Goal: Information Seeking & Learning: Learn about a topic

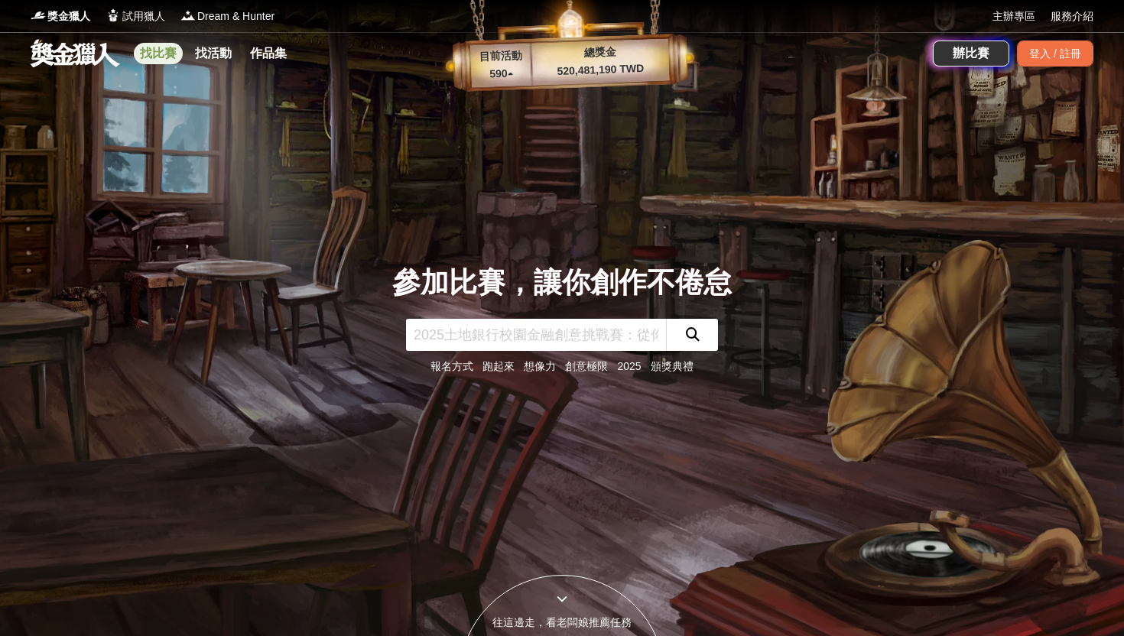
click at [171, 57] on link "找比賽" at bounding box center [158, 53] width 49 height 21
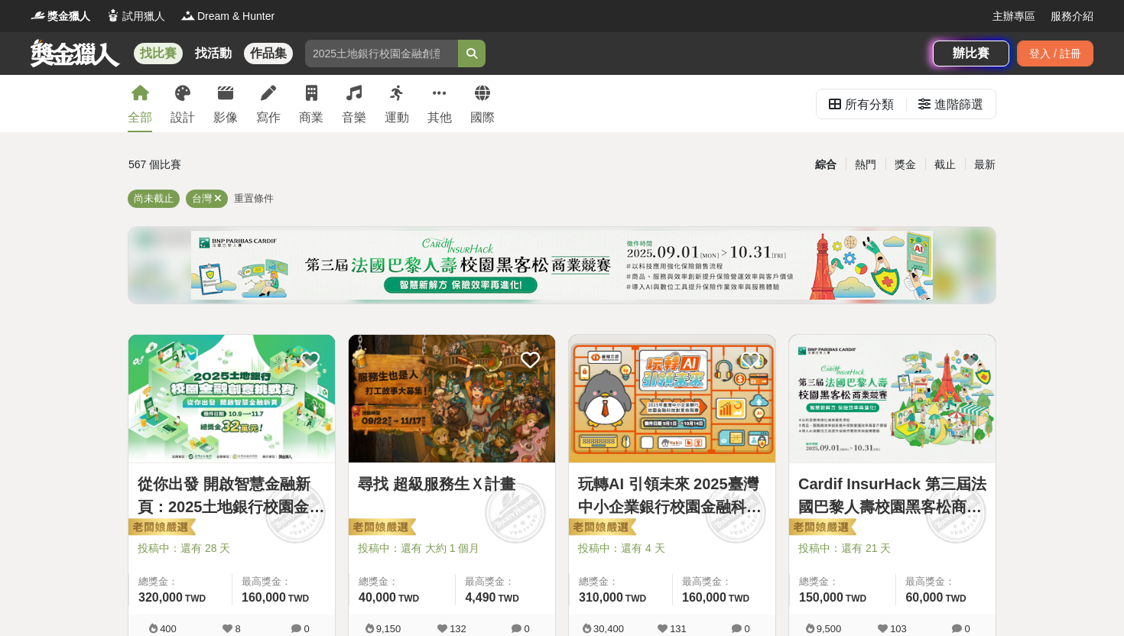
click at [256, 55] on link "作品集" at bounding box center [268, 53] width 49 height 21
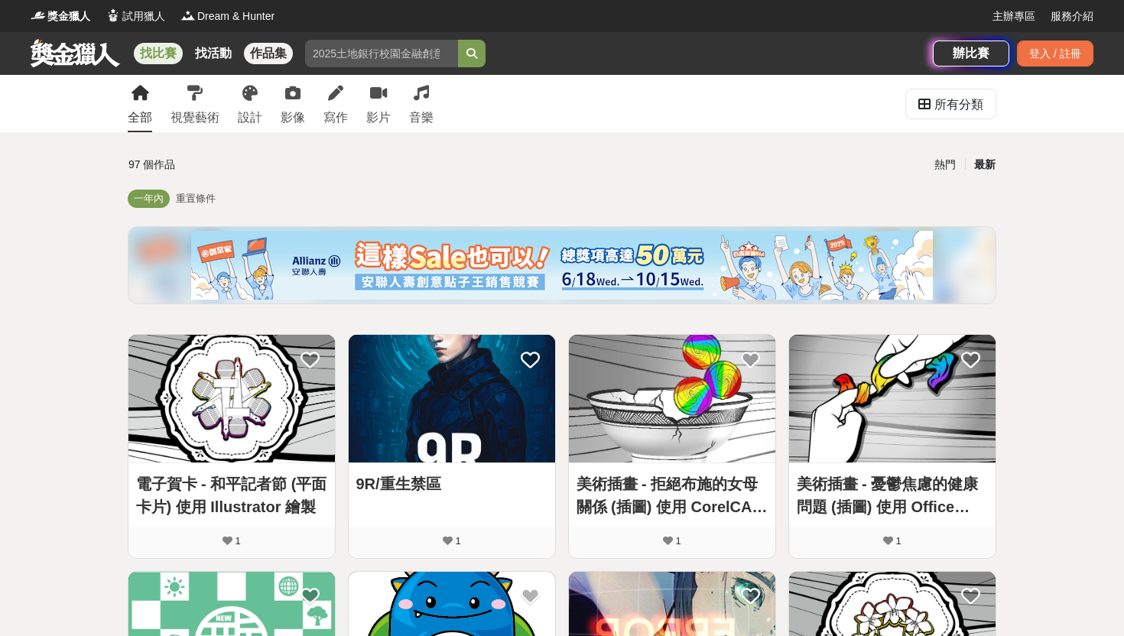
click at [161, 54] on link "找比賽" at bounding box center [158, 53] width 49 height 21
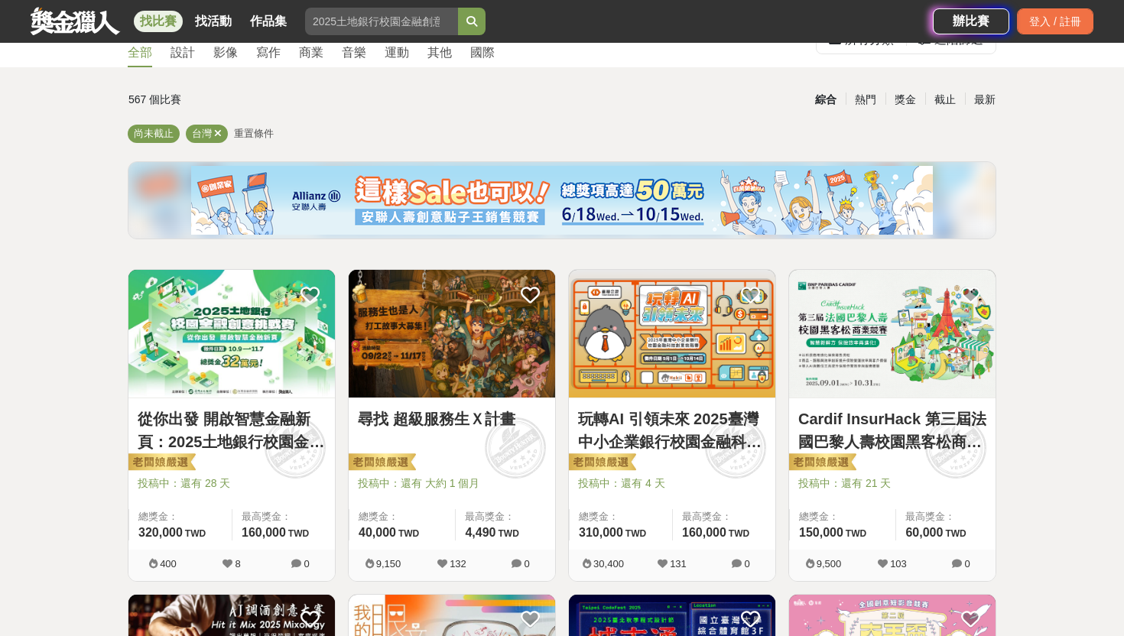
scroll to position [68, 0]
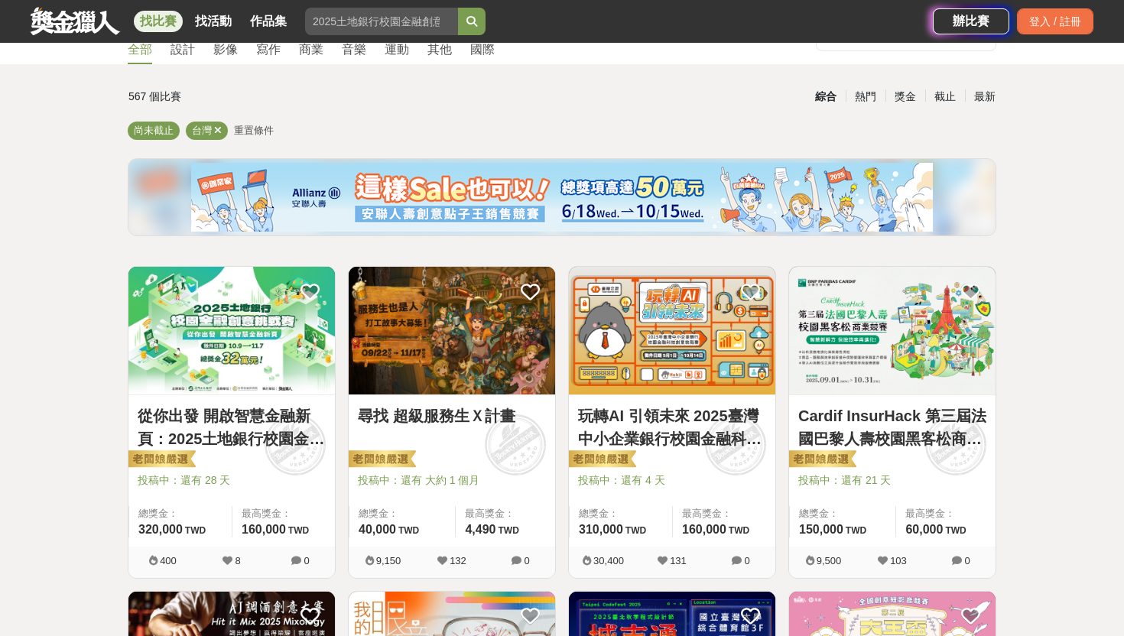
click at [294, 424] on link "從你出發 開啟智慧金融新頁：2025土地銀行校園金融創意挑戰賽" at bounding box center [232, 428] width 188 height 46
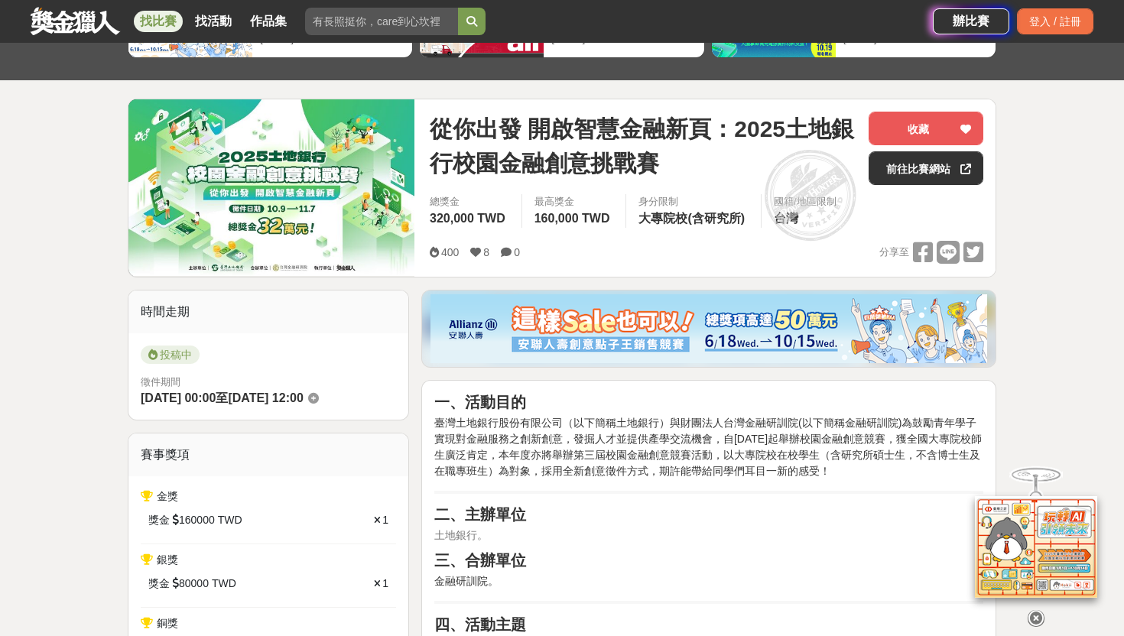
scroll to position [136, 0]
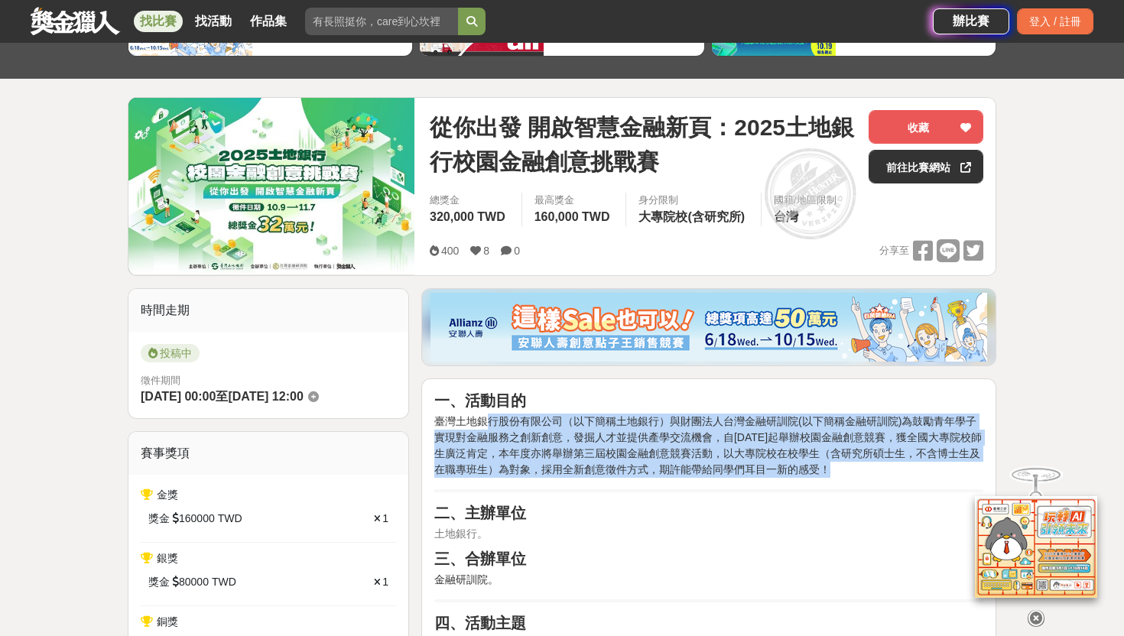
drag, startPoint x: 487, startPoint y: 422, endPoint x: 900, endPoint y: 467, distance: 414.8
click at [900, 467] on p "臺灣土地銀行股份有限公司（以下簡稱土地銀行）與財團法人台灣金融研訓院(以下簡稱金融研訓院)為鼓勵青年學子實現對金融服務之創新創意，發掘人才並提供產學交流機會，…" at bounding box center [708, 446] width 549 height 64
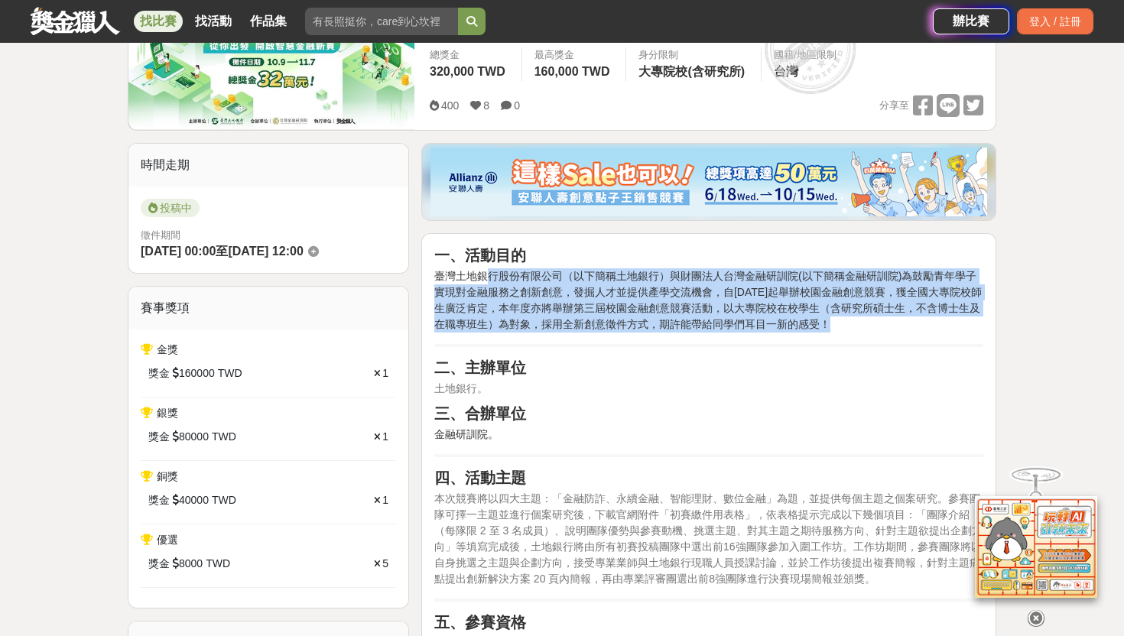
scroll to position [529, 0]
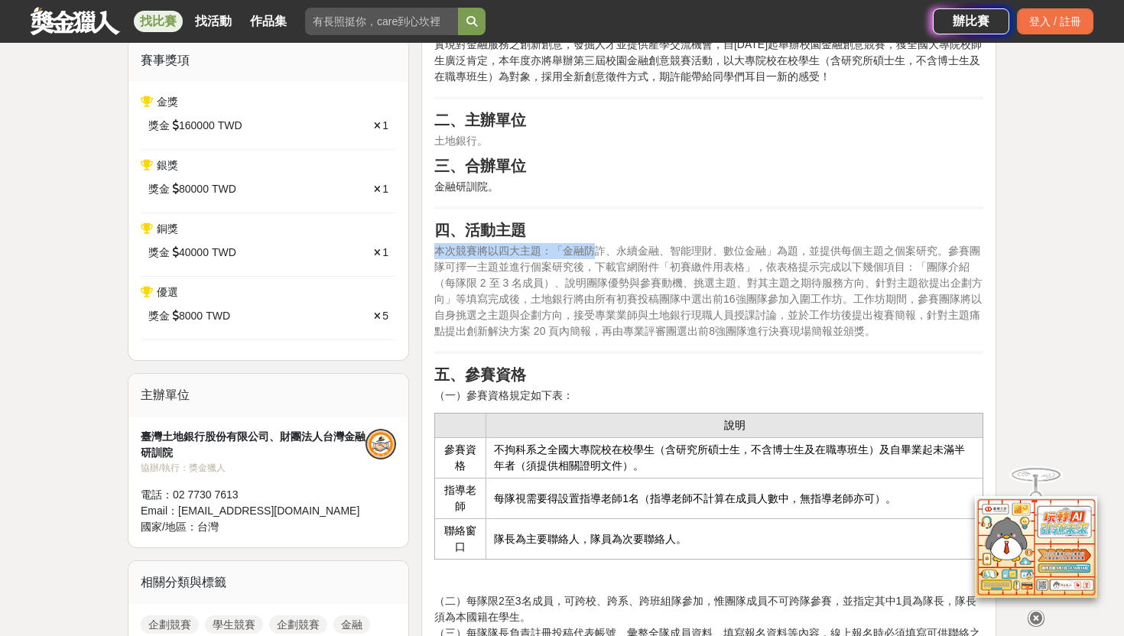
drag, startPoint x: 586, startPoint y: 249, endPoint x: 666, endPoint y: 348, distance: 127.8
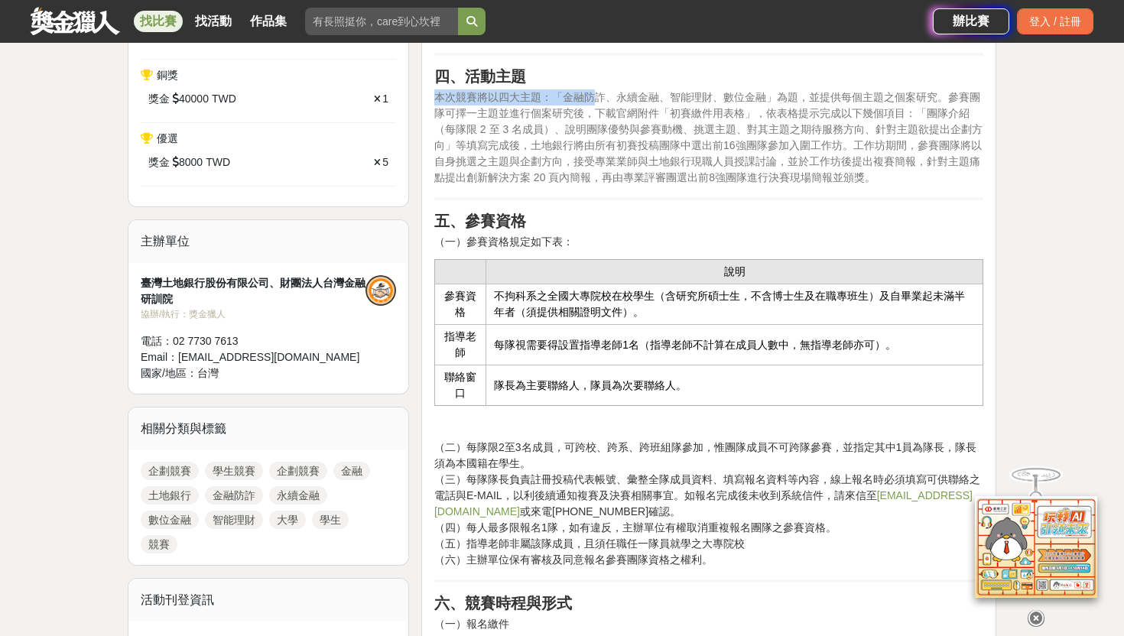
scroll to position [962, 0]
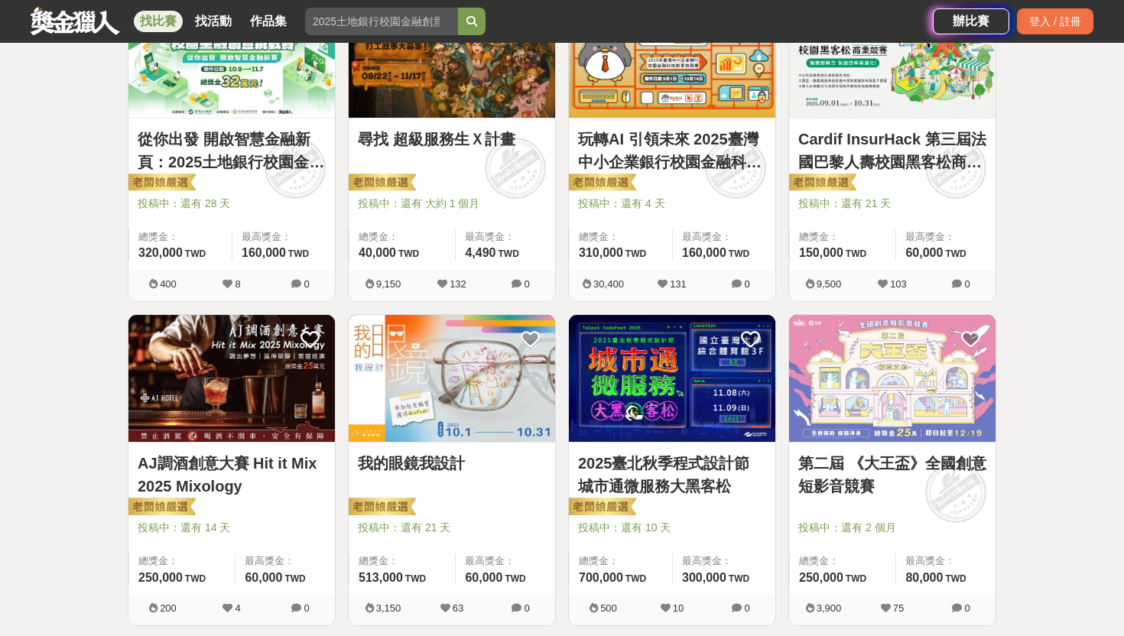
scroll to position [349, 0]
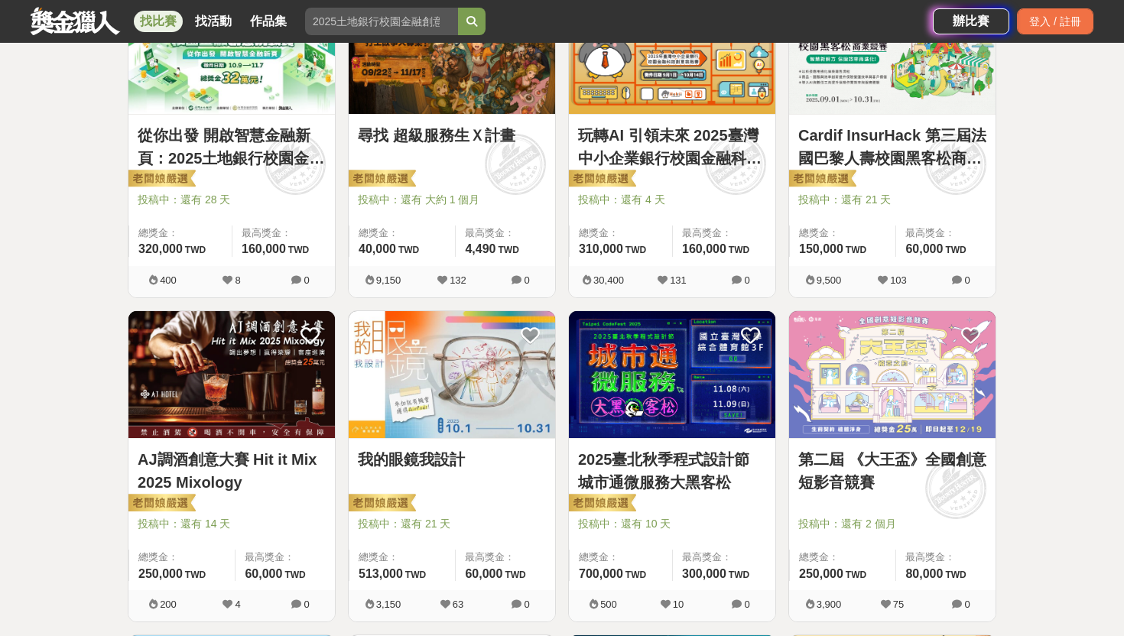
click at [861, 454] on link "第二屆 《大王盃》全國創意短影音競賽" at bounding box center [893, 471] width 188 height 46
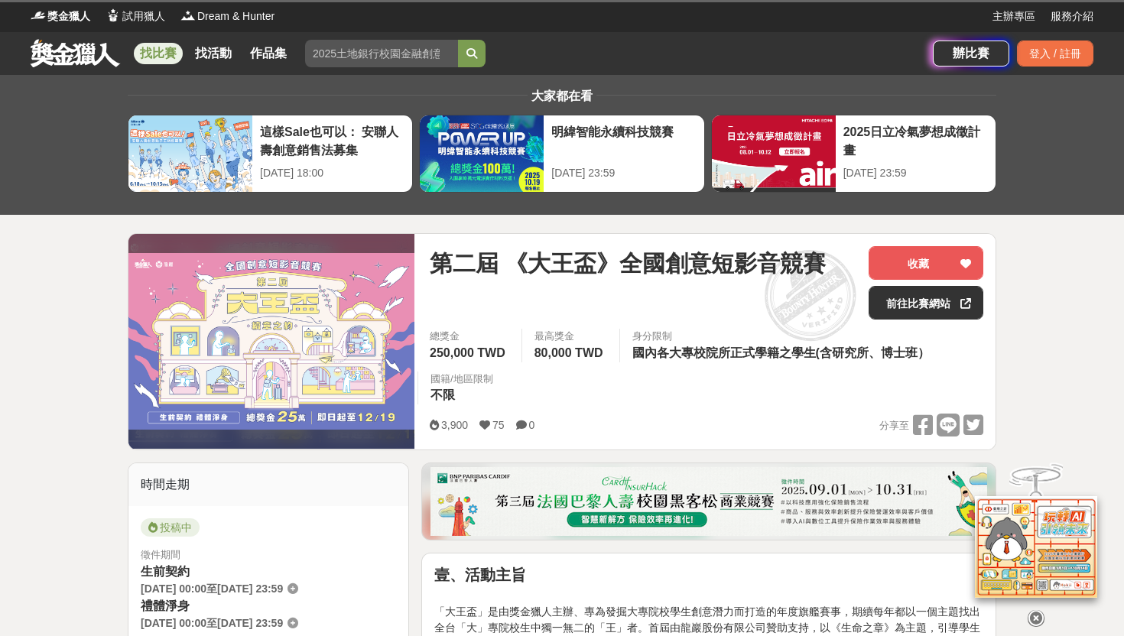
scroll to position [451, 0]
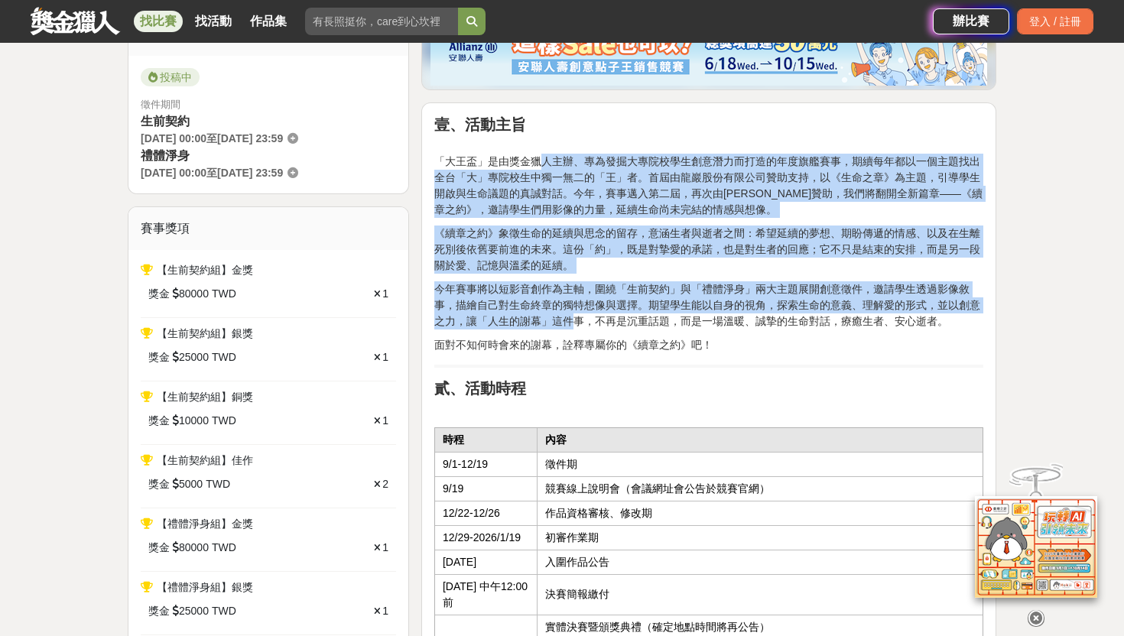
drag, startPoint x: 541, startPoint y: 166, endPoint x: 569, endPoint y: 315, distance: 151.8
click at [569, 315] on p "今年賽事將以短影音創作為主軸，圍繞「生前契約」與「禮體淨身」兩大主題展開創意徵件，邀請學生透過影像敘事，描繪自己對生命終章的獨特想像與選擇。期望學生能以自身的…" at bounding box center [708, 305] width 549 height 48
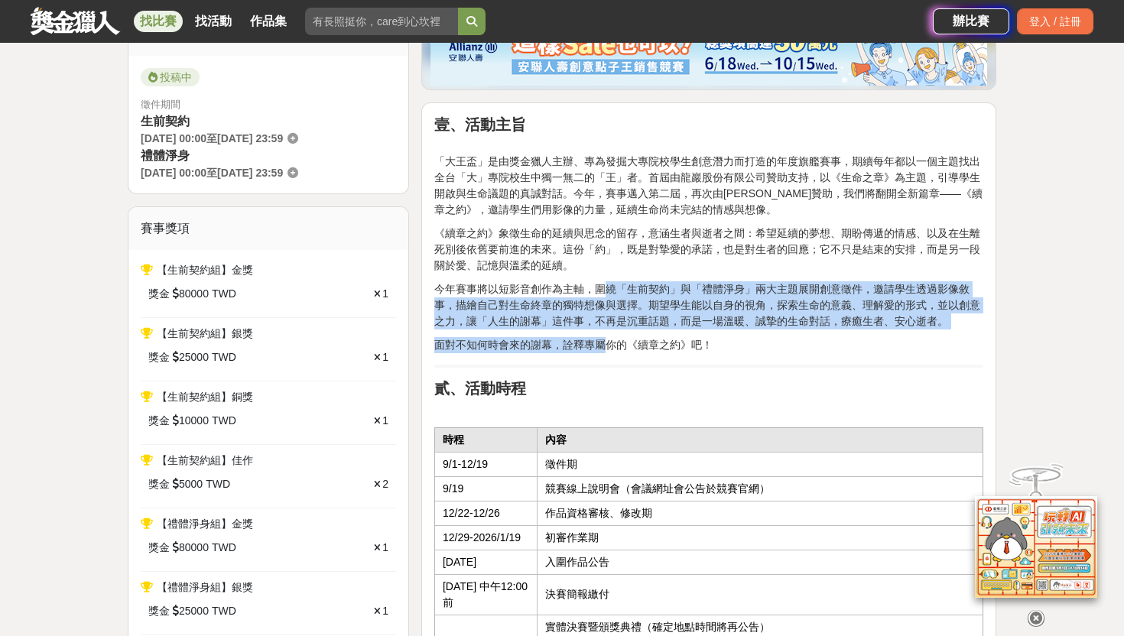
drag, startPoint x: 604, startPoint y: 295, endPoint x: 604, endPoint y: 337, distance: 42.8
click at [604, 337] on p "面對不知何時會來的謝幕，詮釋專屬你的《續章之約》吧！" at bounding box center [708, 345] width 549 height 16
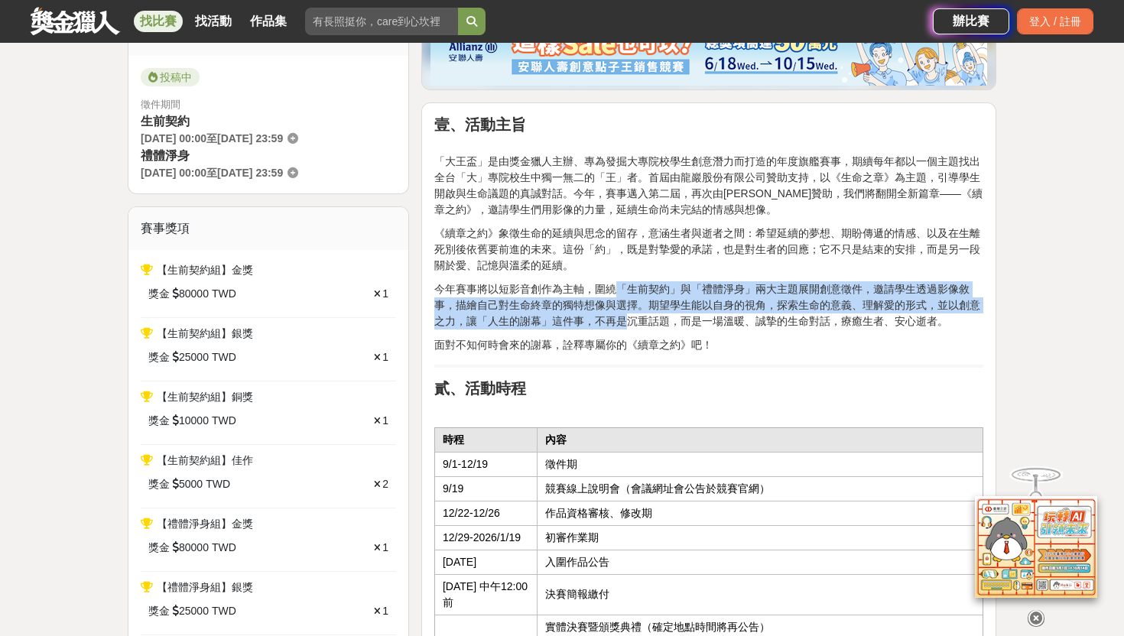
drag, startPoint x: 619, startPoint y: 288, endPoint x: 623, endPoint y: 314, distance: 26.4
click at [623, 314] on p "今年賽事將以短影音創作為主軸，圍繞「生前契約」與「禮體淨身」兩大主題展開創意徵件，邀請學生透過影像敘事，描繪自己對生命終章的獨特想像與選擇。期望學生能以自身的…" at bounding box center [708, 305] width 549 height 48
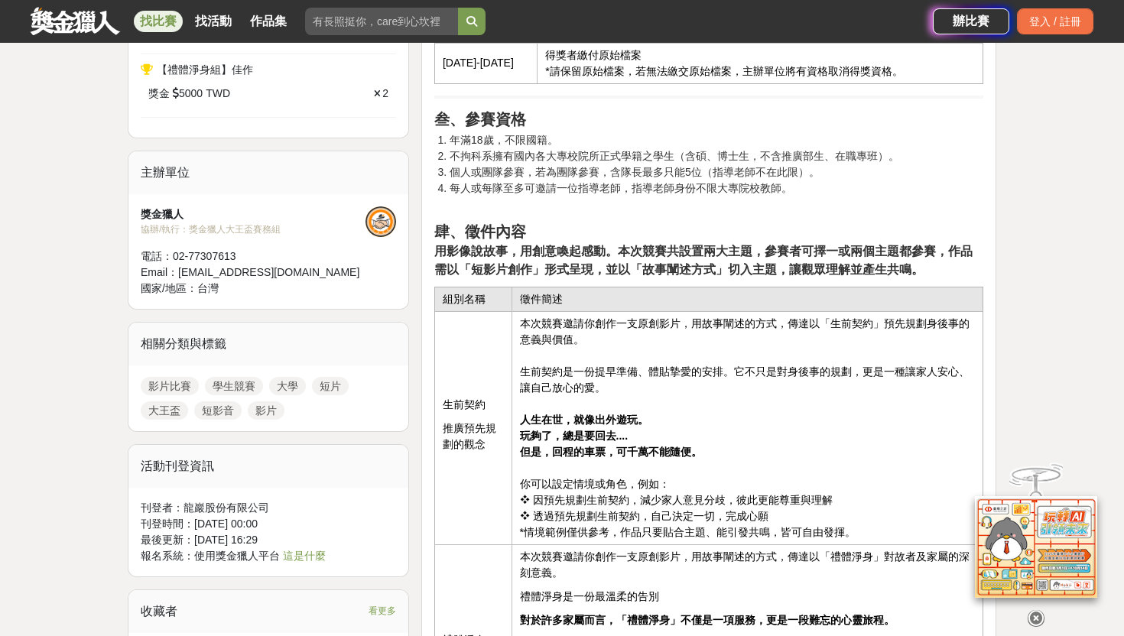
scroll to position [1175, 0]
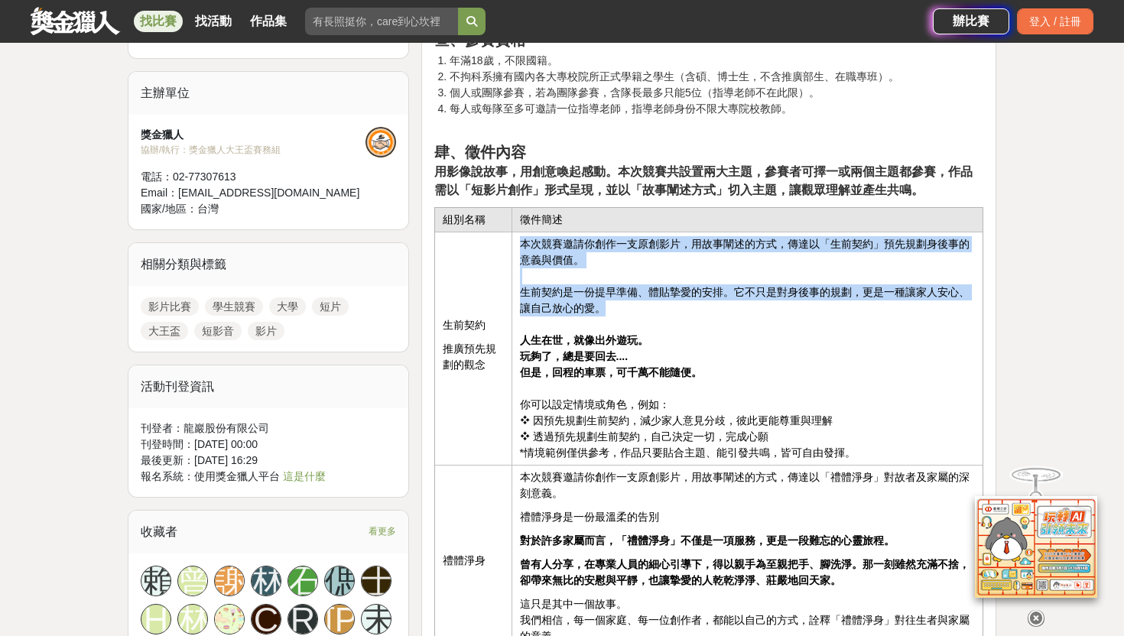
drag, startPoint x: 609, startPoint y: 255, endPoint x: 609, endPoint y: 302, distance: 46.7
click at [609, 302] on td "本次競賽邀請你創作一支原創影片，用故事闡述的方式，傳達以「生前契約」預先規劃身後事的意義與價值。 生前契約是一份提早準備、體貼摯愛的安排。它不只是對身後事的規…" at bounding box center [747, 349] width 471 height 233
drag, startPoint x: 586, startPoint y: 245, endPoint x: 597, endPoint y: 314, distance: 70.5
click at [598, 315] on td "本次競賽邀請你創作一支原創影片，用故事闡述的方式，傳達以「生前契約」預先規劃身後事的意義與價值。 生前契約是一份提早準備、體貼摯愛的安排。它不只是對身後事的規…" at bounding box center [747, 349] width 471 height 233
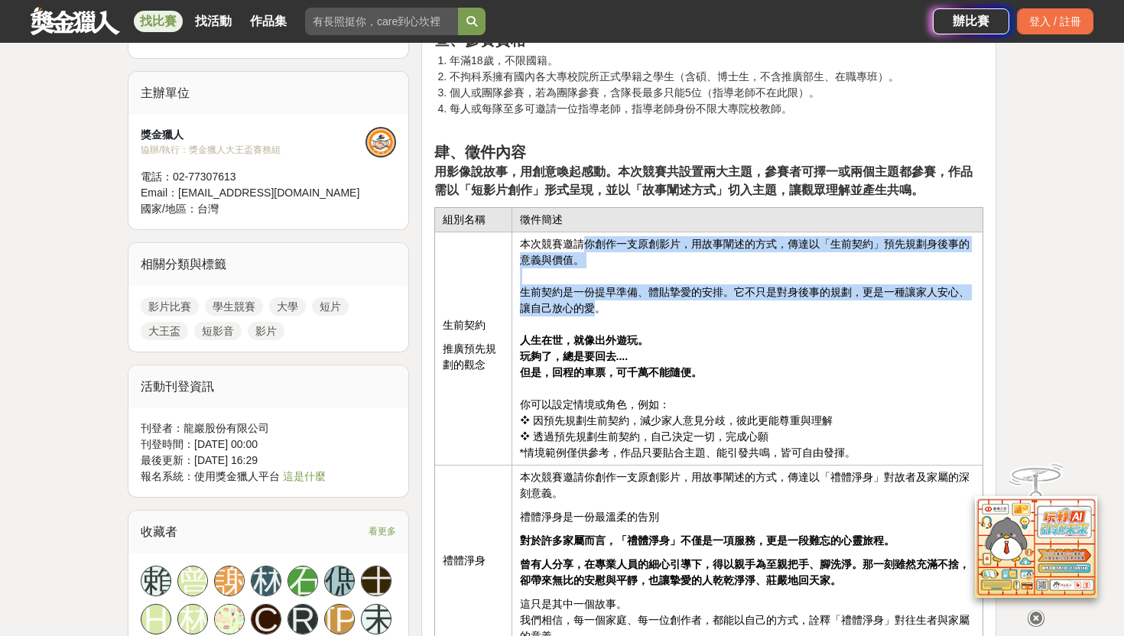
click at [597, 314] on td "本次競賽邀請你創作一支原創影片，用故事闡述的方式，傳達以「生前契約」預先規劃身後事的意義與價值。 生前契約是一份提早準備、體貼摯愛的安排。它不只是對身後事的規…" at bounding box center [747, 349] width 471 height 233
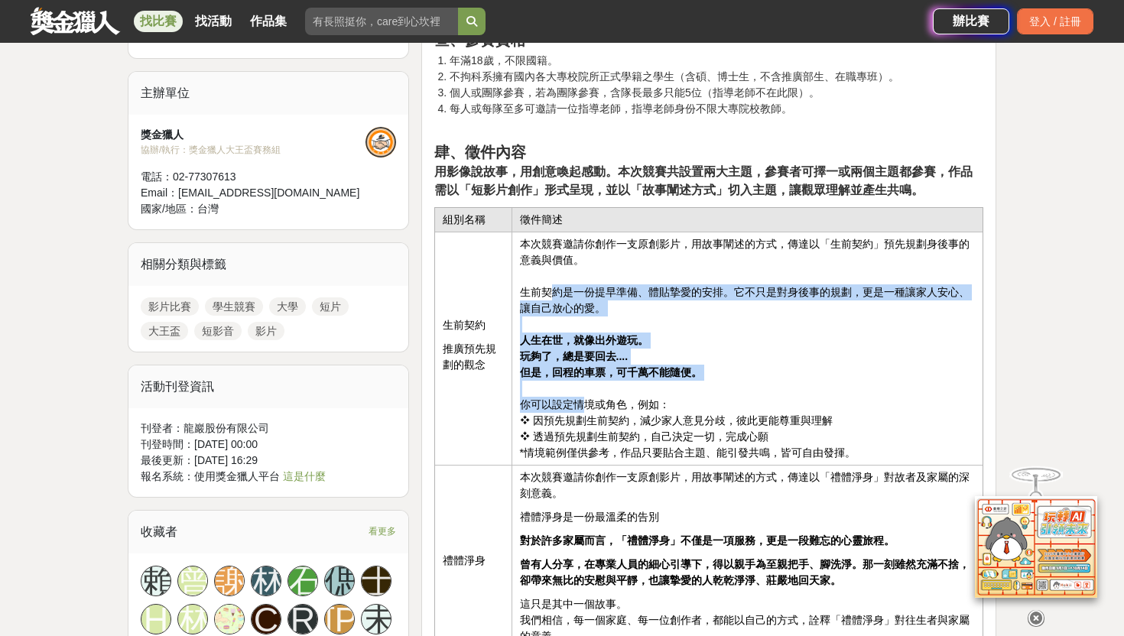
drag, startPoint x: 548, startPoint y: 293, endPoint x: 586, endPoint y: 409, distance: 122.2
click at [586, 409] on td "本次競賽邀請你創作一支原創影片，用故事闡述的方式，傳達以「生前契約」預先規劃身後事的意義與價值。 生前契約是一份提早準備、體貼摯愛的安排。它不只是對身後事的規…" at bounding box center [747, 349] width 471 height 233
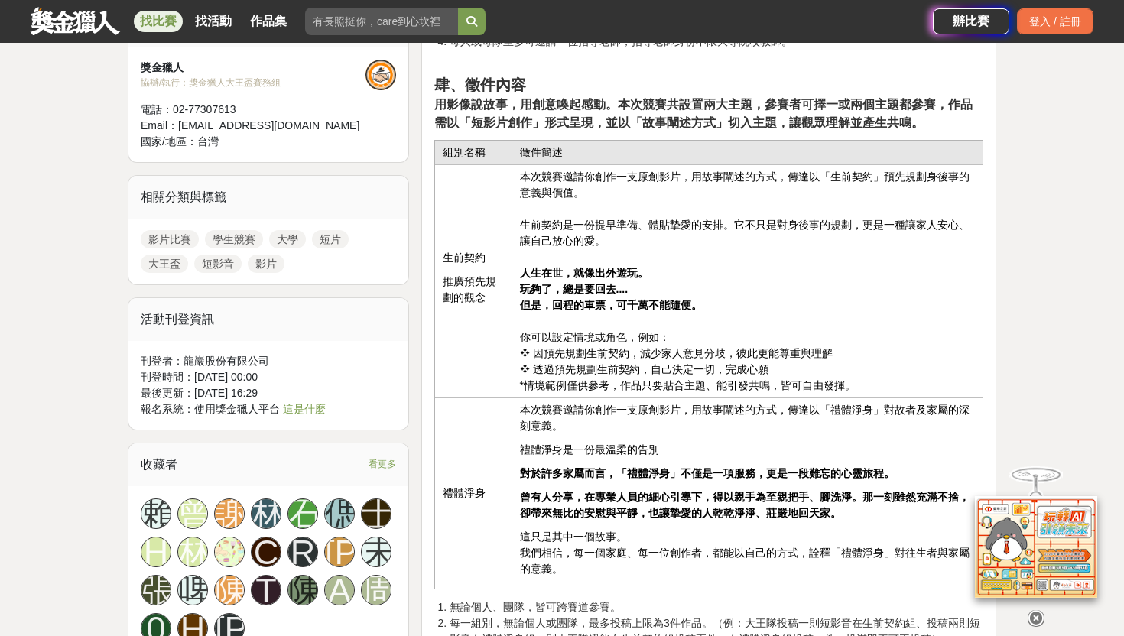
scroll to position [1378, 0]
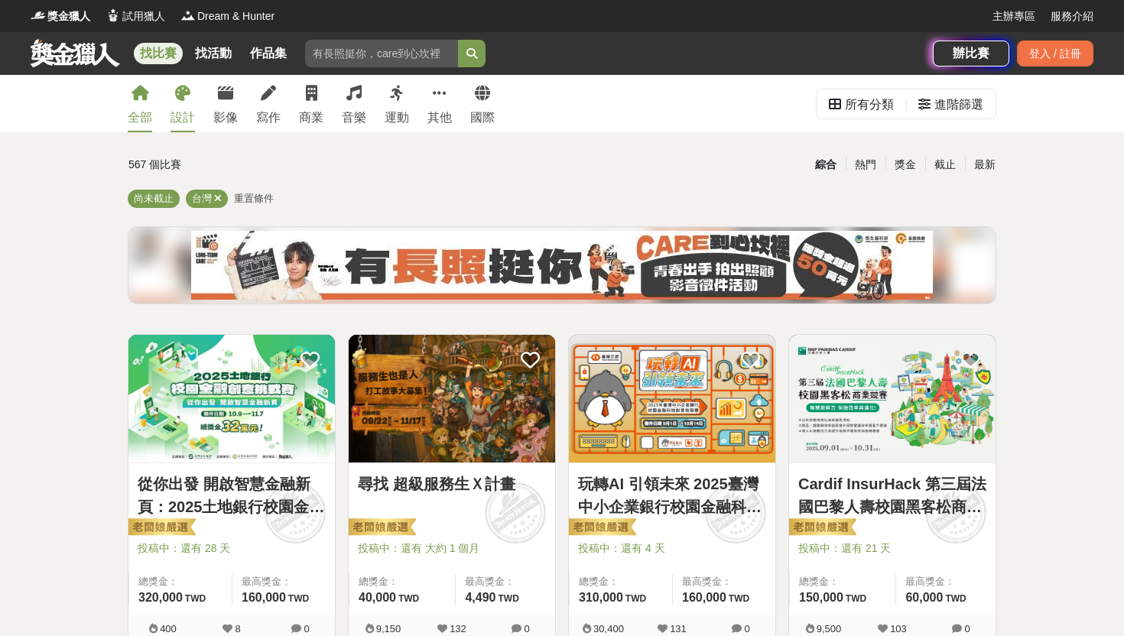
click at [181, 99] on icon at bounding box center [182, 93] width 15 height 15
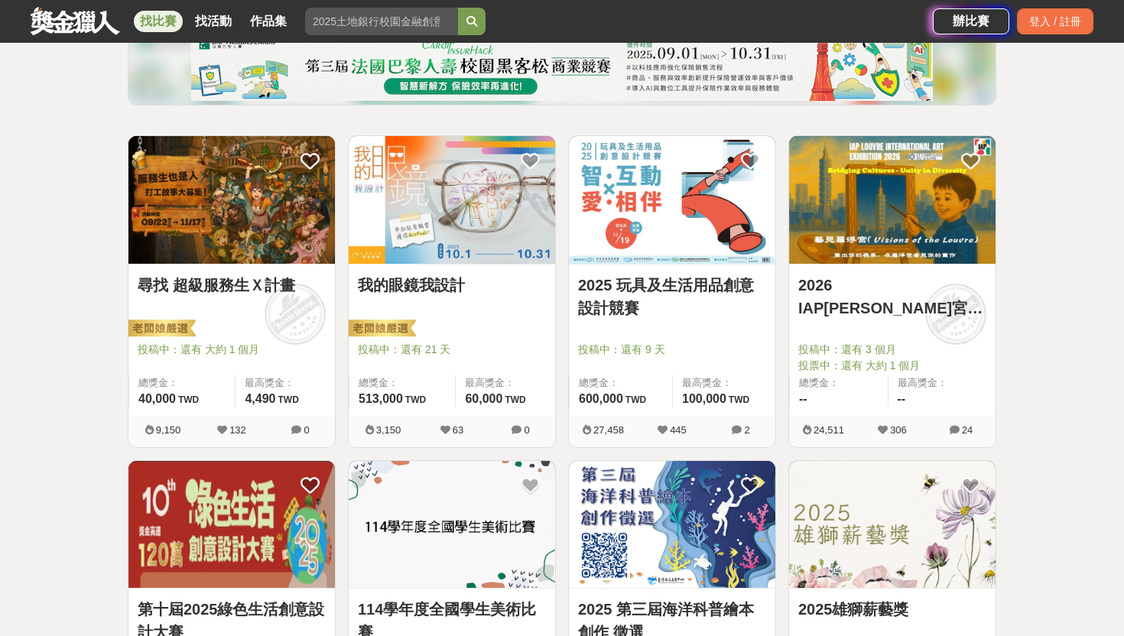
scroll to position [334, 0]
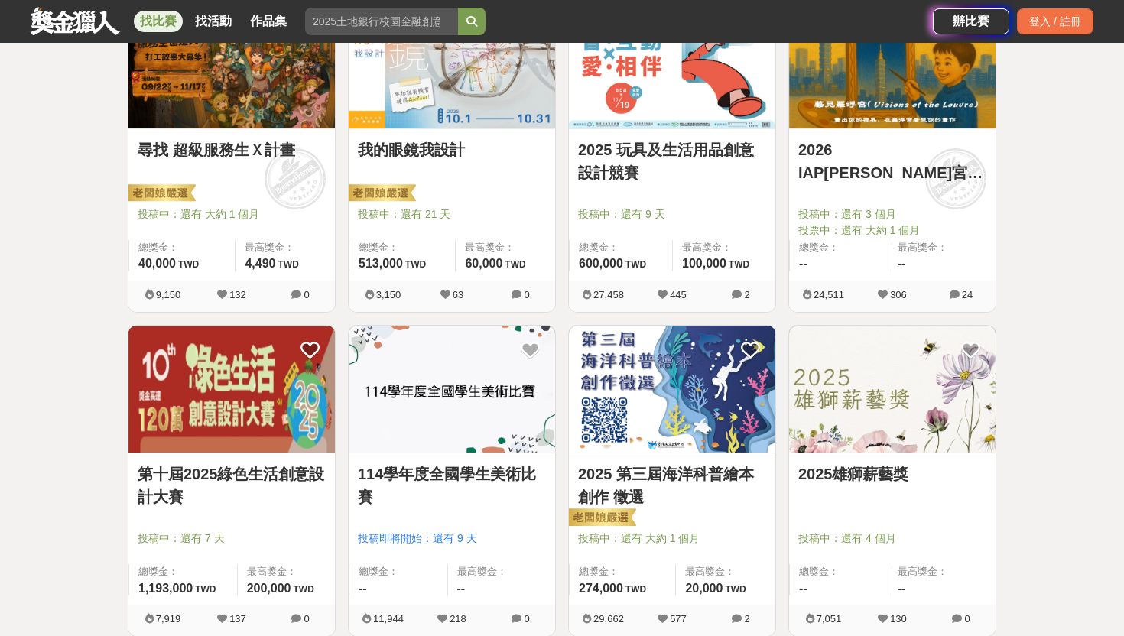
click at [686, 464] on link "2025 第三屆海洋科普繪本創作 徵選" at bounding box center [672, 486] width 188 height 46
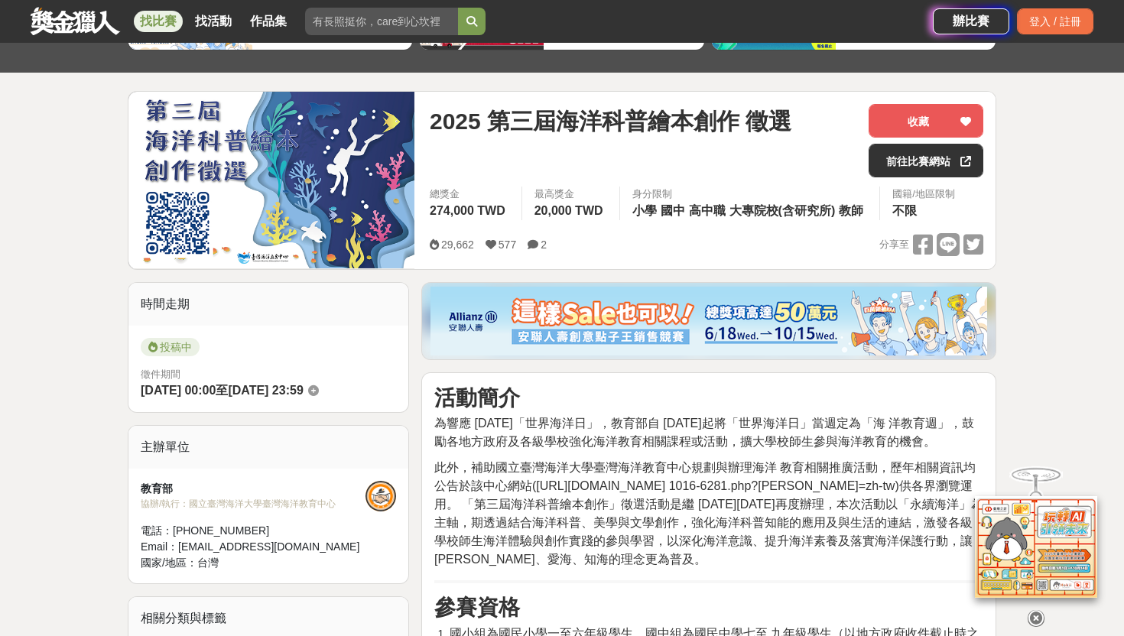
scroll to position [239, 0]
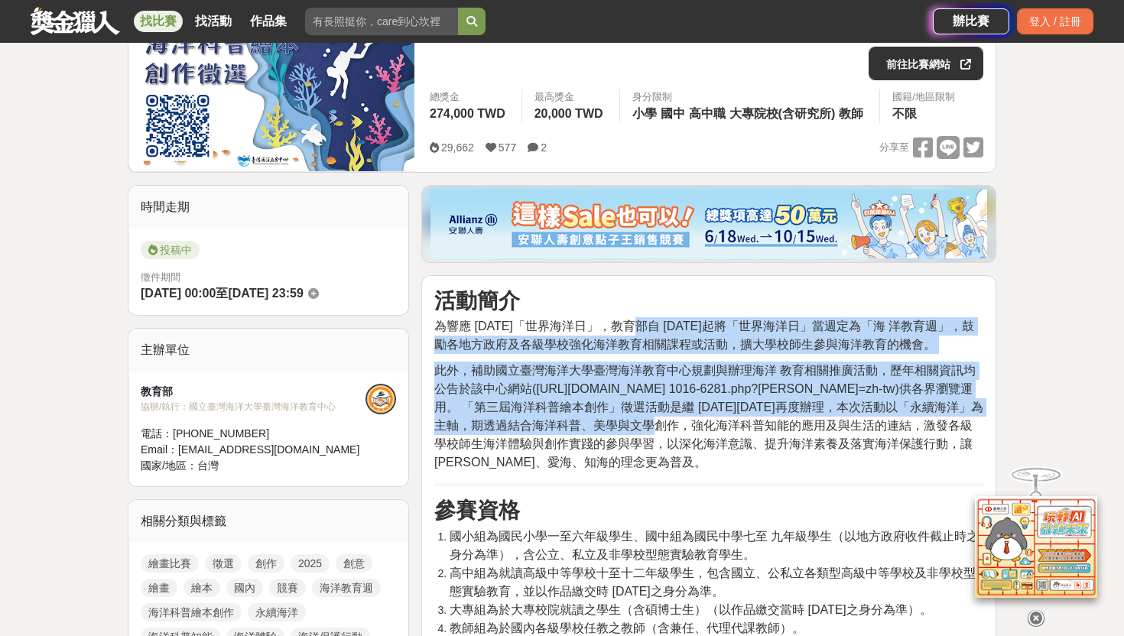
drag, startPoint x: 633, startPoint y: 330, endPoint x: 626, endPoint y: 420, distance: 90.5
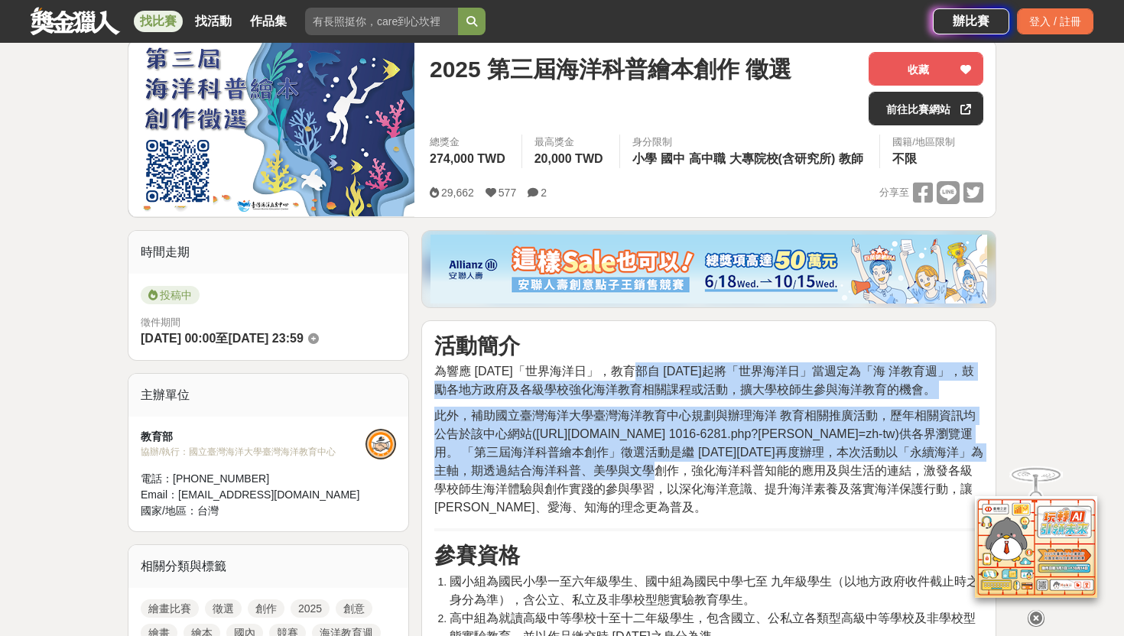
scroll to position [184, 0]
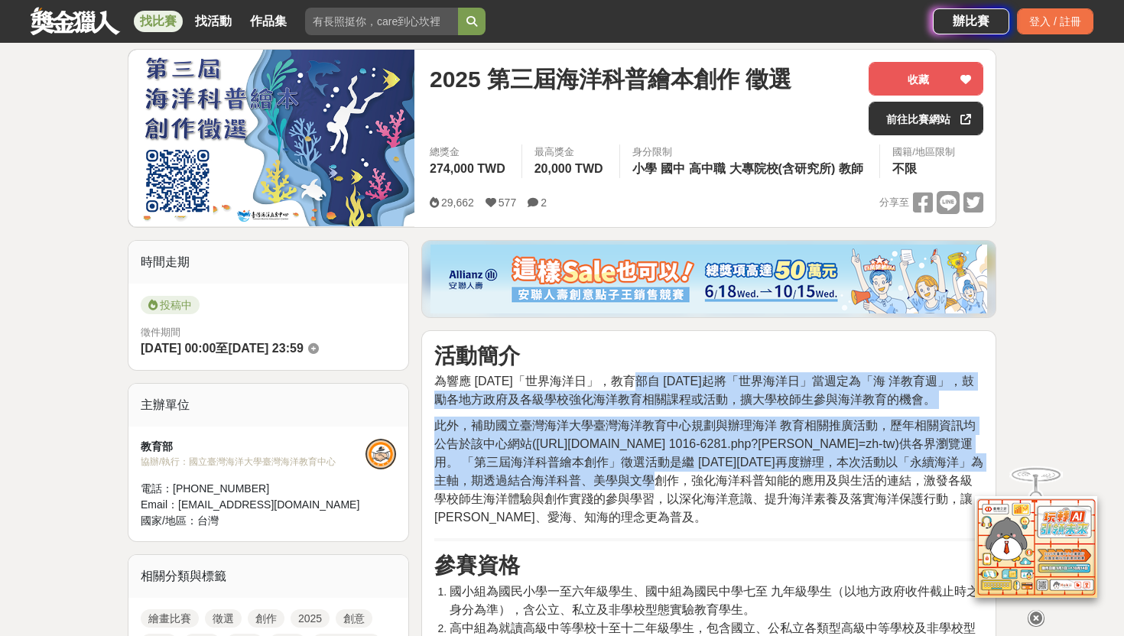
click at [626, 420] on span "此外，補助國立臺灣海洋大學臺灣海洋教育中心規劃與辦理海洋 教育相關推廣活動，歷年相關資訊均公告於該中心網站([URL][DOMAIN_NAME] 1016-6…" at bounding box center [708, 471] width 549 height 105
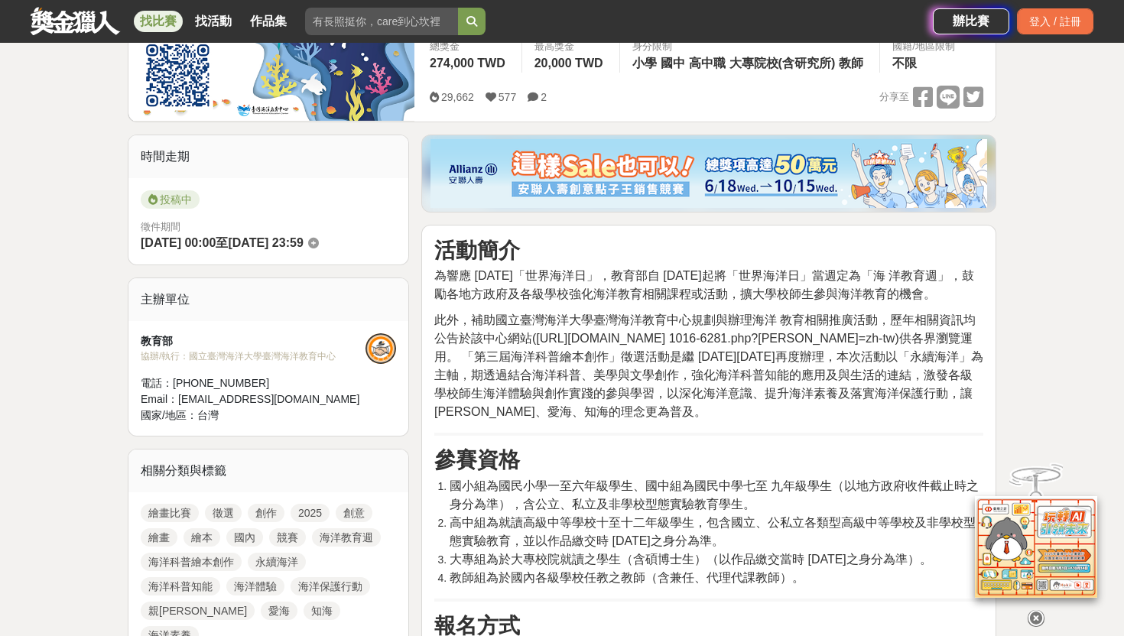
scroll to position [447, 0]
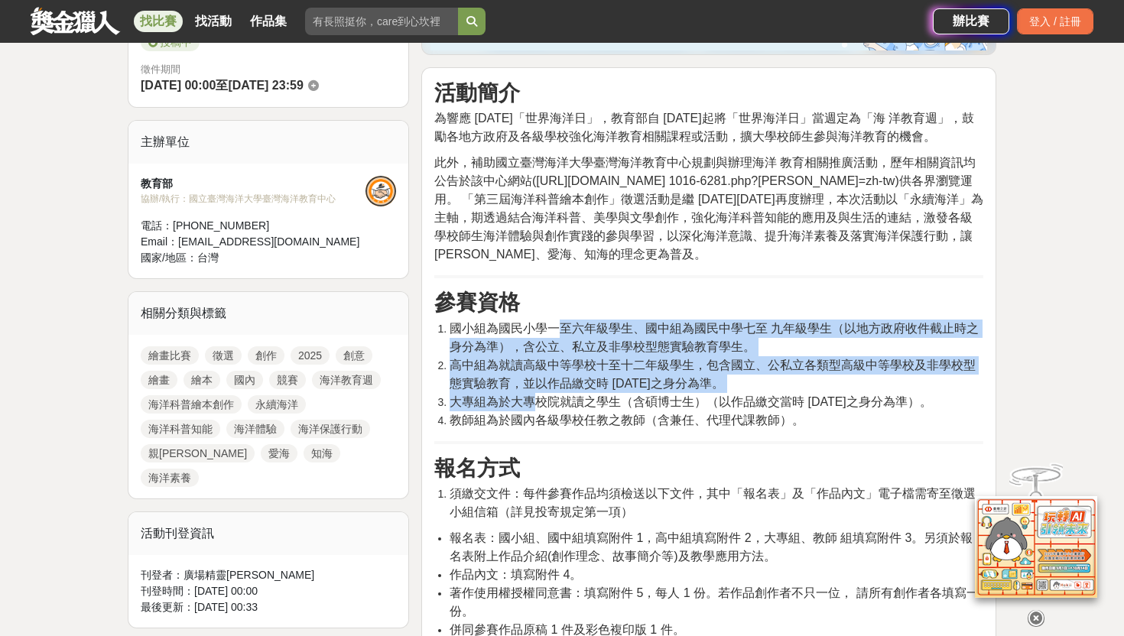
drag, startPoint x: 559, startPoint y: 332, endPoint x: 535, endPoint y: 401, distance: 72.8
click at [535, 401] on ol "國小組為國民小學一至六年級學生、國中組為國民中學七至 九年級學生（以地方政府收件截止時之身分為準），含公立、私立及非學校型態實驗教育學生。 高中組為就讀高級中…" at bounding box center [708, 375] width 549 height 110
click at [497, 401] on span "大專組為於大專校院就讀之學生（含碩博士生）（以作品繳交當時 [DATE]之身分為準）。" at bounding box center [691, 401] width 483 height 13
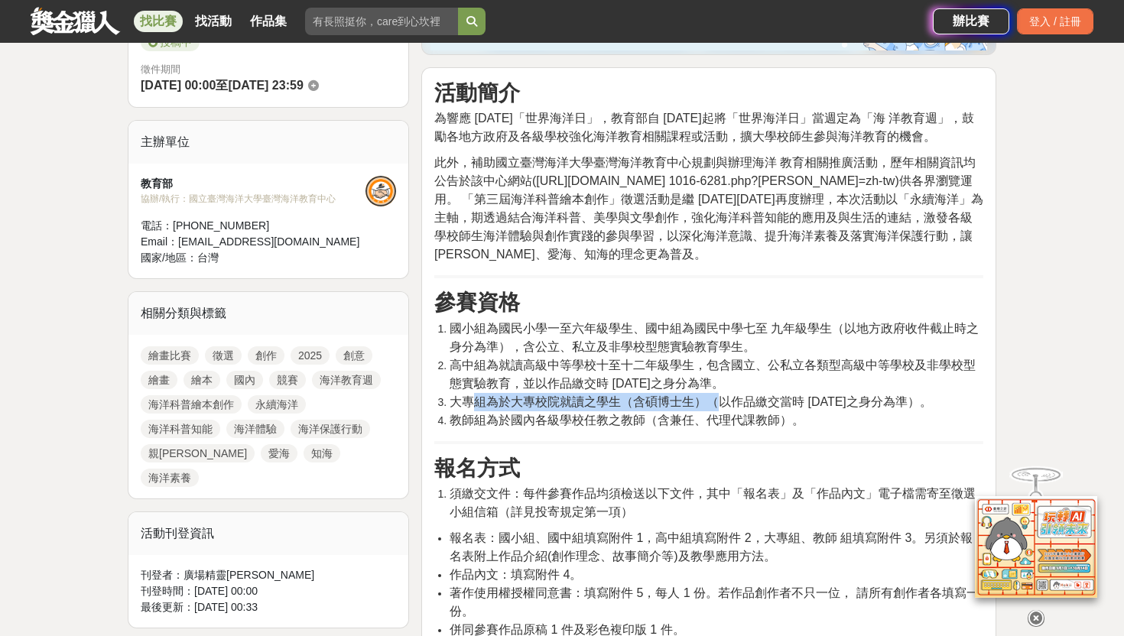
drag, startPoint x: 476, startPoint y: 403, endPoint x: 710, endPoint y: 402, distance: 234.1
click at [710, 402] on span "大專組為於大專校院就讀之學生（含碩博士生）（以作品繳交當時 [DATE]之身分為準）。" at bounding box center [691, 401] width 483 height 13
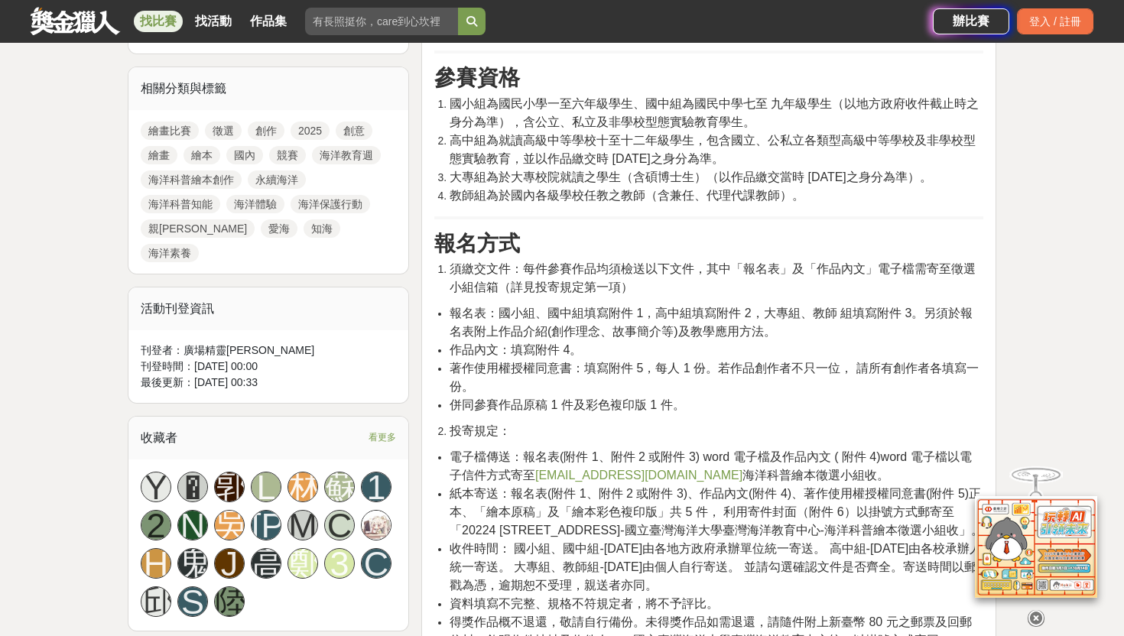
scroll to position [688, 0]
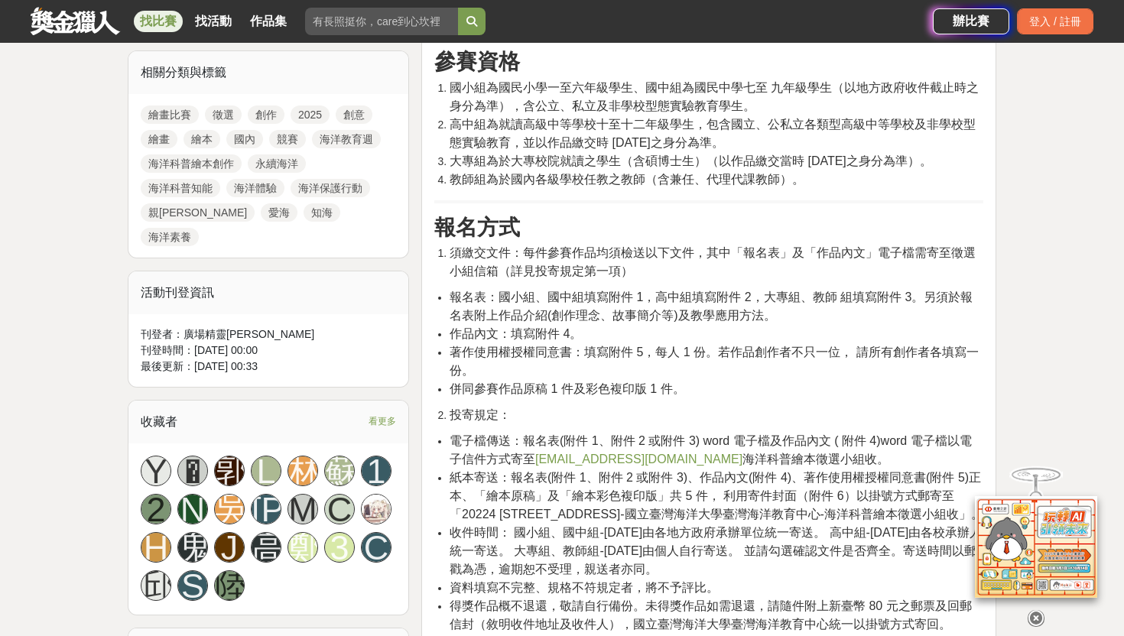
drag, startPoint x: 577, startPoint y: 255, endPoint x: 701, endPoint y: 275, distance: 126.3
click at [701, 275] on li "須繳交文件：每件參賽作品均須檢送以下文件，其中「報名表」及「作品內文」電子檔需寄至徵選小組信箱（詳見投寄規定第一項）" at bounding box center [717, 262] width 534 height 37
drag, startPoint x: 599, startPoint y: 306, endPoint x: 600, endPoint y: 376, distance: 70.4
click at [601, 377] on ul "報名表：國小組、國中組填寫附件 1，高中組填寫附件 2，大專組、教師 組填寫附件 3。另須於報名表附上作品介紹(創作理念、故事簡介等)及教學應用方法。 作品內…" at bounding box center [708, 343] width 549 height 110
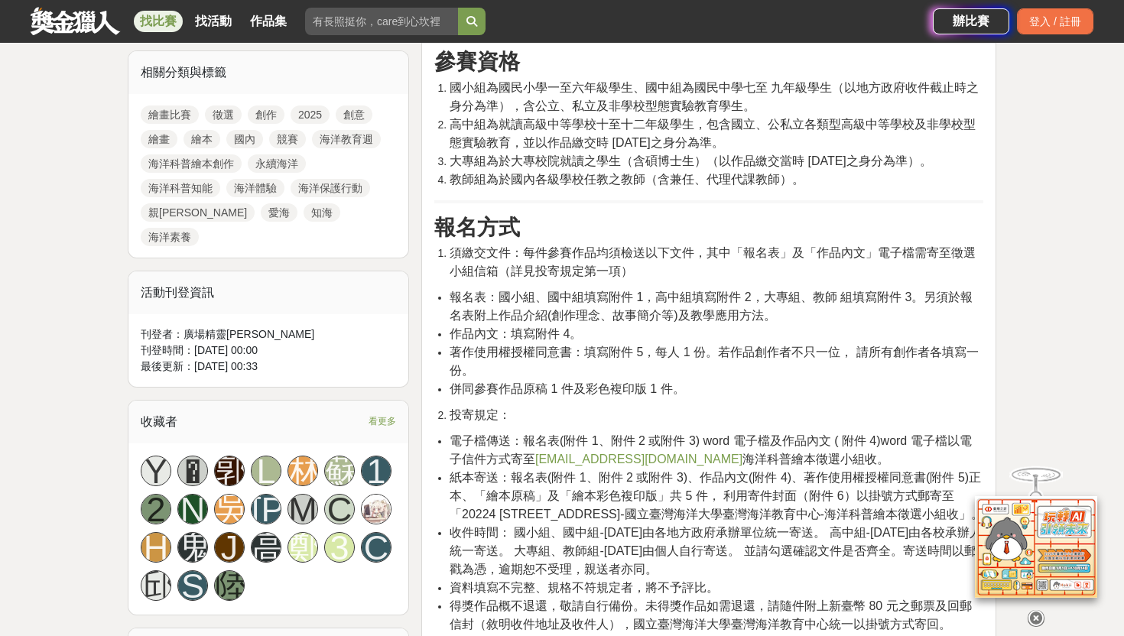
click at [600, 376] on li "著作使用權授權同意書：填寫附件 5，每人 1 份。若作品創作者不只一位， 請所有創作者各填寫一份。" at bounding box center [717, 361] width 534 height 37
drag, startPoint x: 521, startPoint y: 304, endPoint x: 587, endPoint y: 373, distance: 95.8
click at [588, 373] on ul "報名表：國小組、國中組填寫附件 1，高中組填寫附件 2，大專組、教師 組填寫附件 3。另須於報名表附上作品介紹(創作理念、故事簡介等)及教學應用方法。 作品內…" at bounding box center [708, 343] width 549 height 110
click at [587, 373] on li "著作使用權授權同意書：填寫附件 5，每人 1 份。若作品創作者不只一位， 請所有創作者各填寫一份。" at bounding box center [717, 361] width 534 height 37
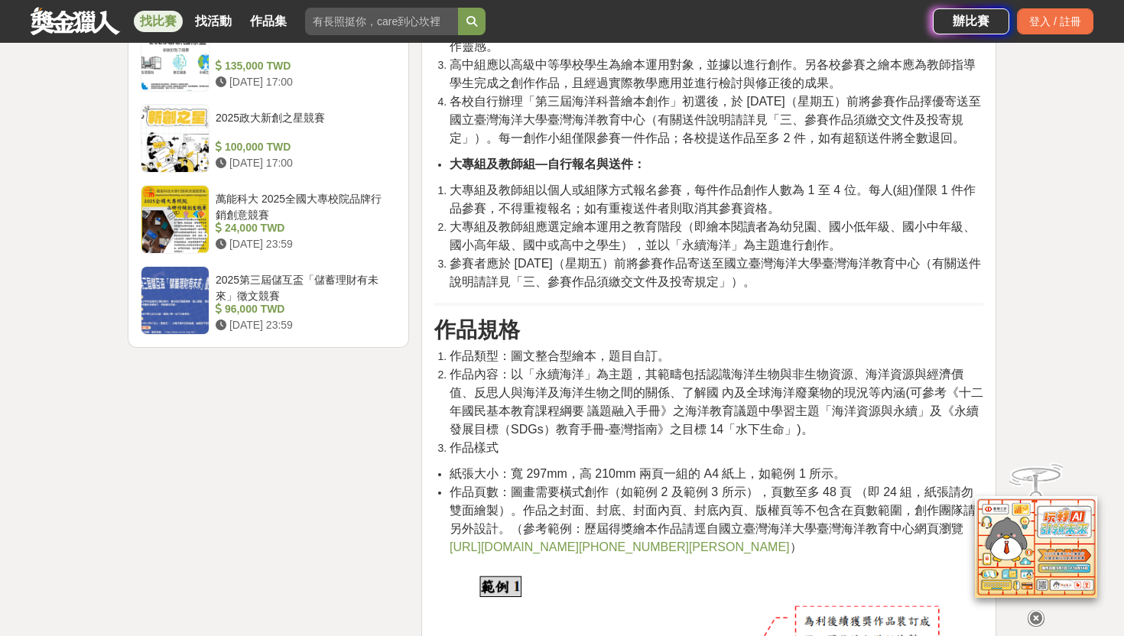
scroll to position [1993, 0]
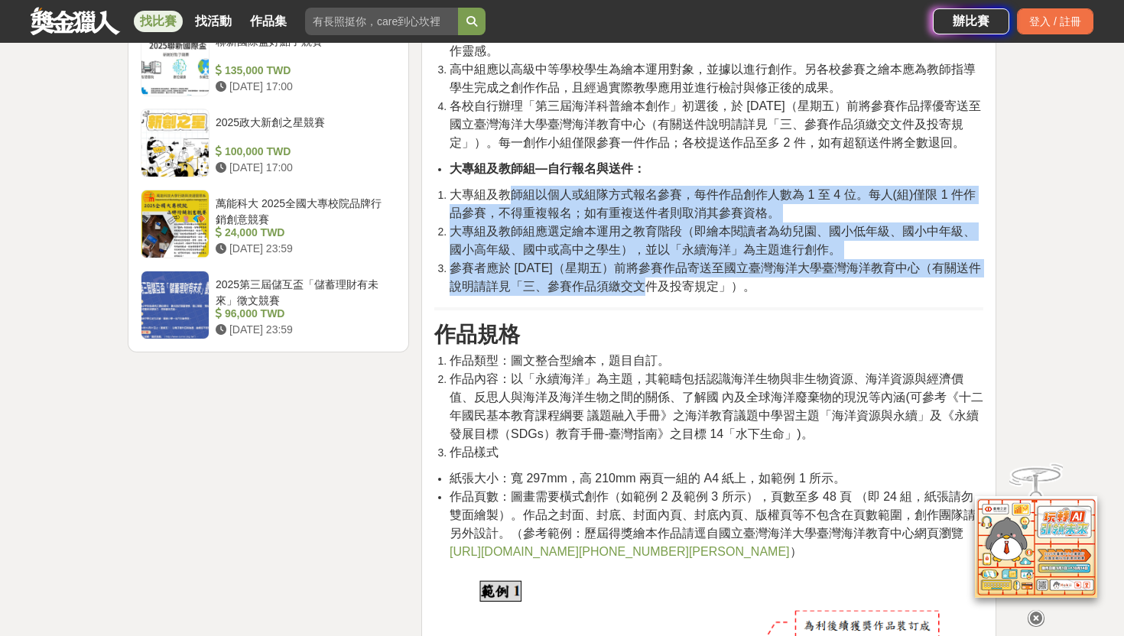
drag, startPoint x: 508, startPoint y: 236, endPoint x: 593, endPoint y: 330, distance: 126.2
click at [593, 296] on ol "大專組及教師組以個人或組隊方式報名參賽，每件作品創作人數為 1 至 4 位。每人(組)僅限 1 件作品參賽，不得重複報名；如有重複送件者則取消其參賽資格。 大…" at bounding box center [708, 241] width 549 height 110
click at [593, 293] on span "參賽者應於 [DATE]（星期五）前將參賽作品寄送至國立臺灣海洋大學臺灣海洋教育中心（有關送件說明請詳見「三、參賽作品須繳交文件及投寄規定」）。" at bounding box center [716, 277] width 532 height 31
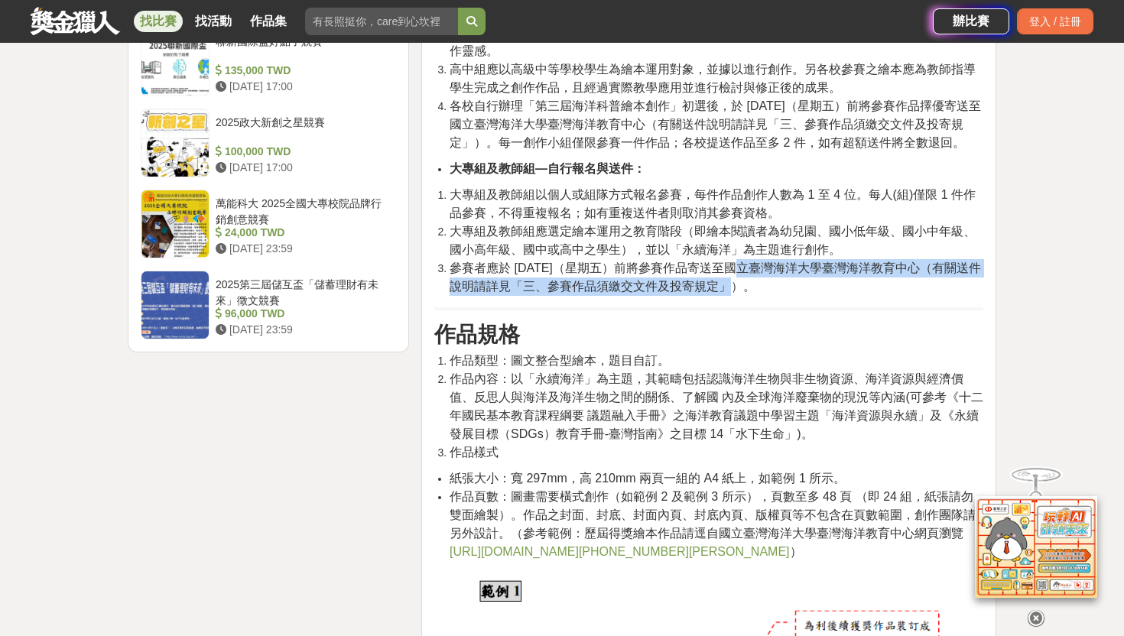
drag, startPoint x: 683, startPoint y: 311, endPoint x: 677, endPoint y: 330, distance: 20.8
click at [677, 296] on li "參賽者應於 [DATE]（星期五）前將參賽作品寄送至國立臺灣海洋大學臺灣海洋教育中心（有關送件說明請詳見「三、參賽作品須繳交文件及投寄規定」）。" at bounding box center [717, 277] width 534 height 37
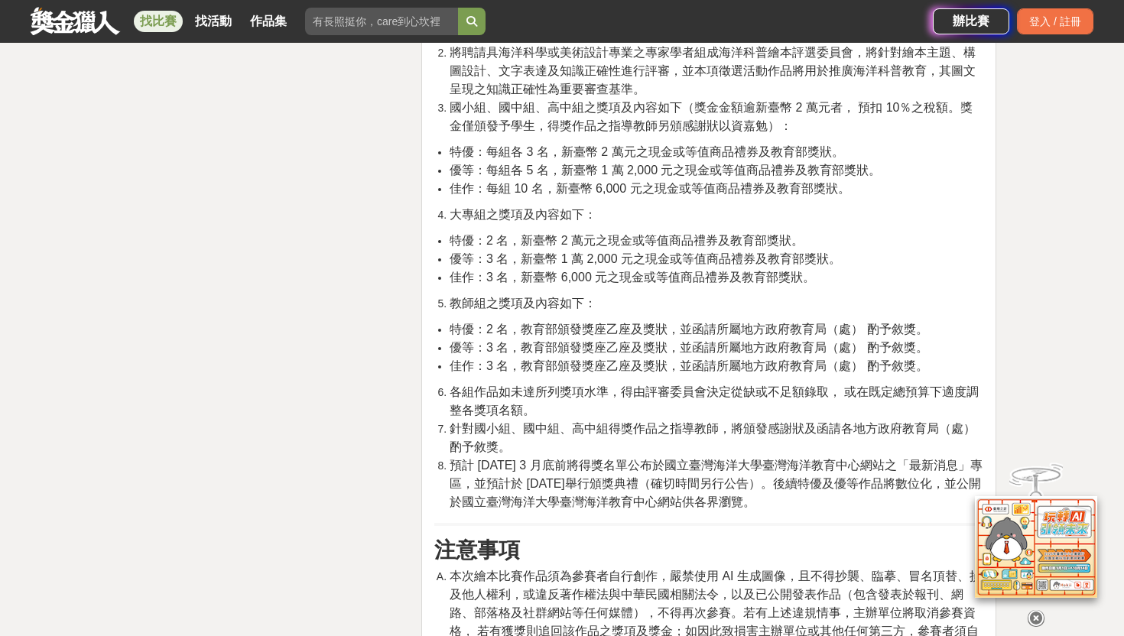
scroll to position [3305, 0]
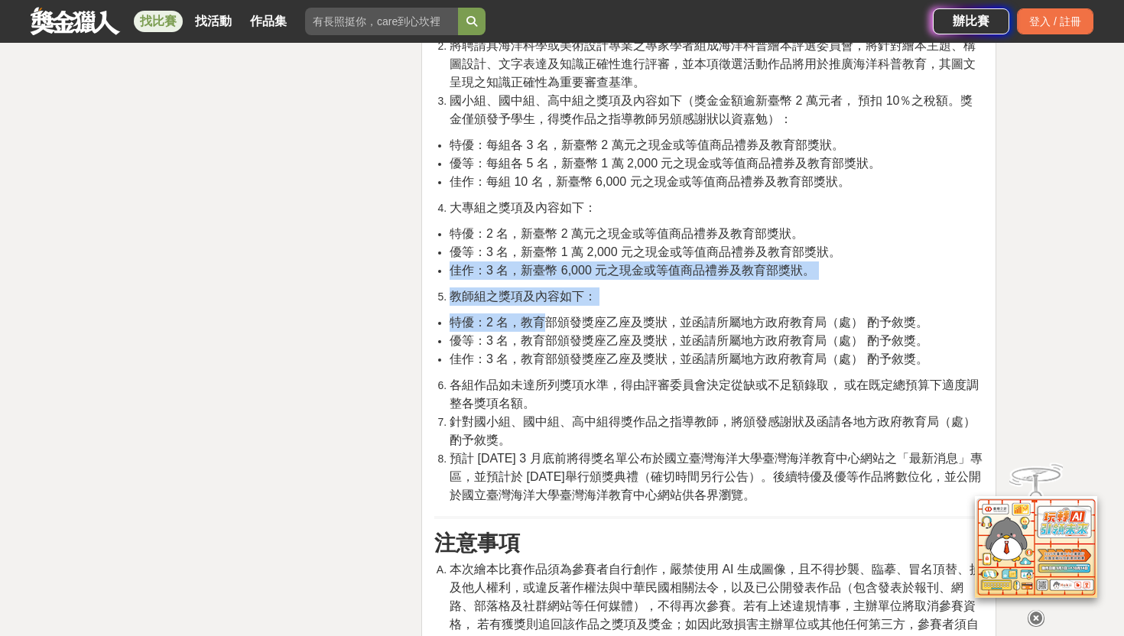
drag, startPoint x: 551, startPoint y: 357, endPoint x: 630, endPoint y: 298, distance: 98.4
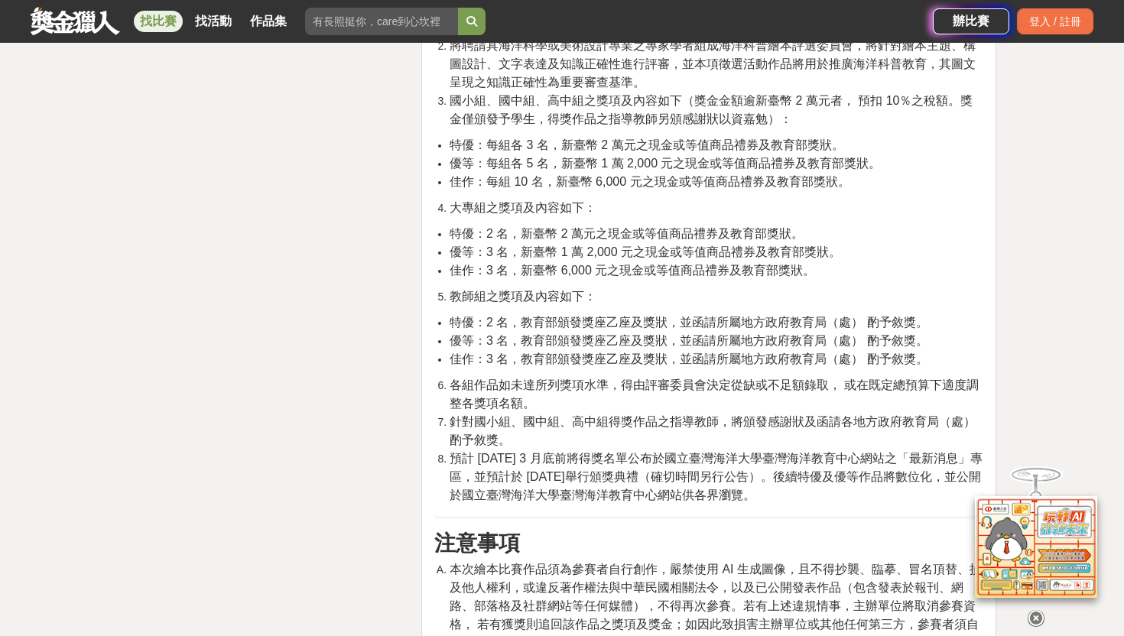
click at [571, 243] on li "特優：2 名，新臺幣 2 萬元之現金或等值商品禮券及教育部獎狀。" at bounding box center [717, 234] width 534 height 18
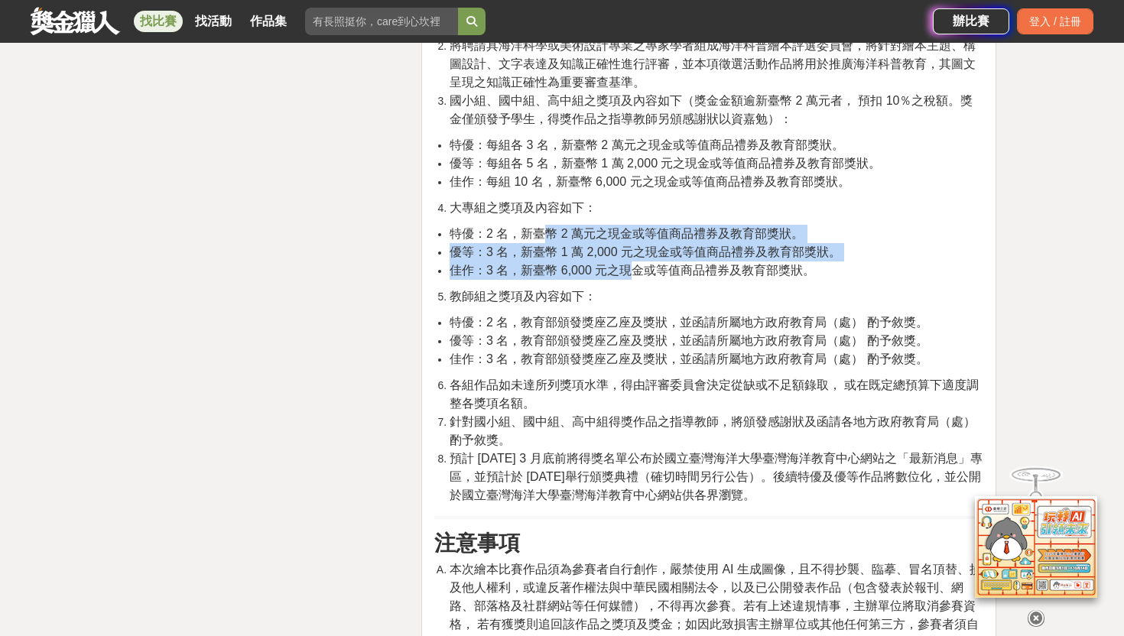
drag, startPoint x: 545, startPoint y: 274, endPoint x: 635, endPoint y: 308, distance: 96.6
click at [635, 280] on ul "特優：2 名，新臺幣 2 萬元之現金或等值商品禮券及教育部獎狀。 優等：3 名，新臺幣 1 萬 2,000 元之現金或等值商品禮券及教育部獎狀。 佳作：3 名…" at bounding box center [708, 252] width 549 height 55
click at [635, 277] on span "佳作：3 名，新臺幣 6,000 元之現金或等值商品禮券及教育部獎狀。" at bounding box center [633, 270] width 366 height 13
drag, startPoint x: 532, startPoint y: 303, endPoint x: 523, endPoint y: 273, distance: 31.0
click at [523, 273] on ul "特優：2 名，新臺幣 2 萬元之現金或等值商品禮券及教育部獎狀。 優等：3 名，新臺幣 1 萬 2,000 元之現金或等值商品禮券及教育部獎狀。 佳作：3 名…" at bounding box center [708, 252] width 549 height 55
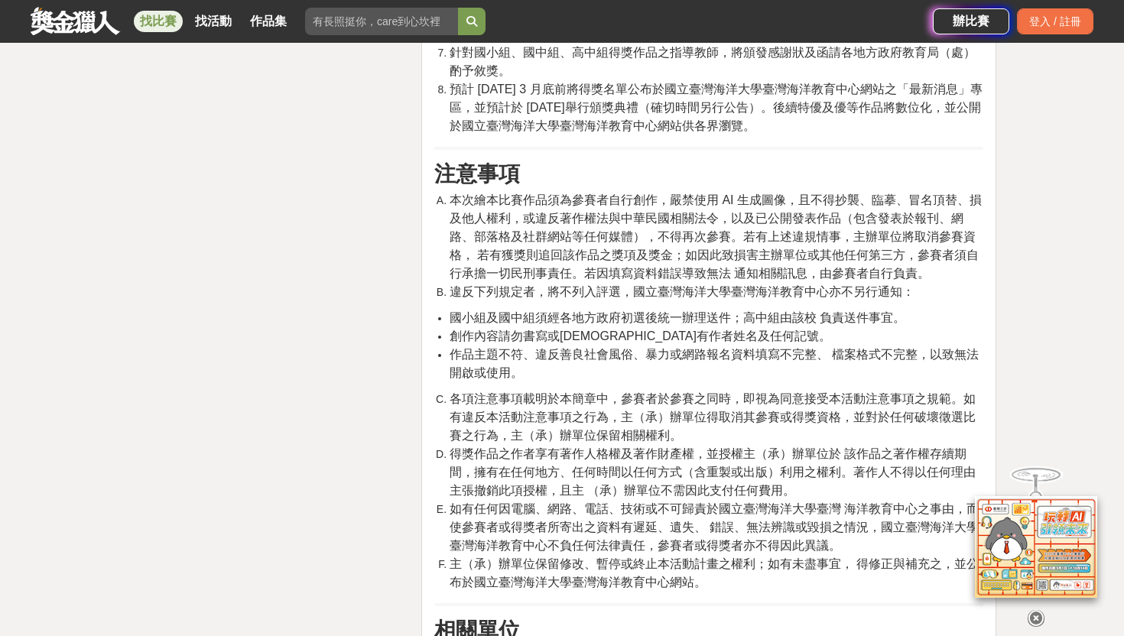
scroll to position [3796, 0]
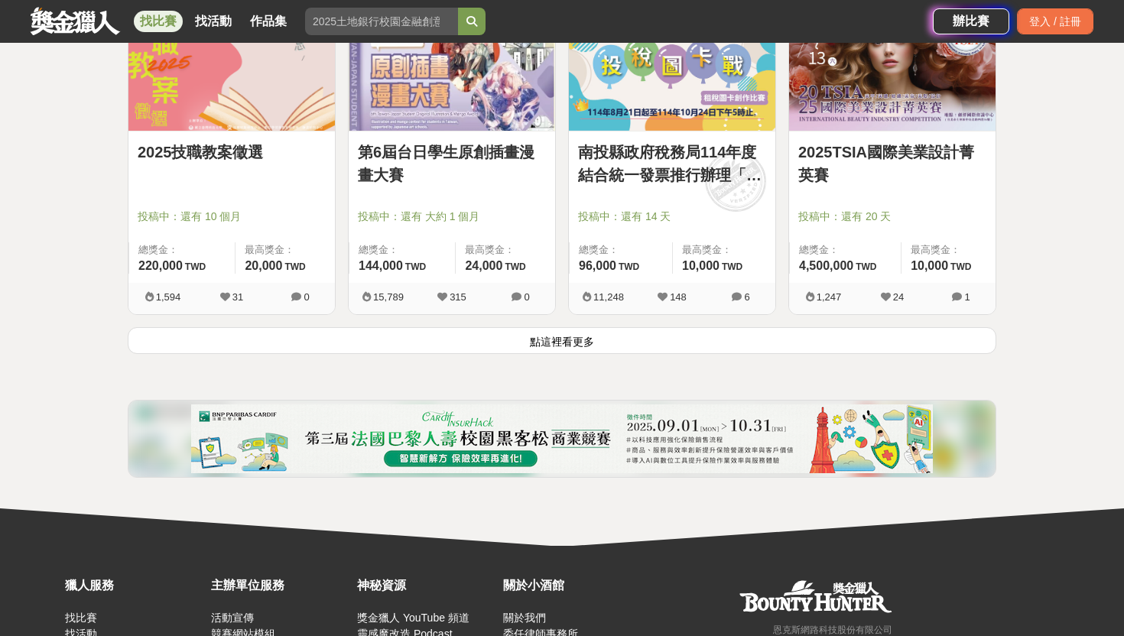
scroll to position [2080, 0]
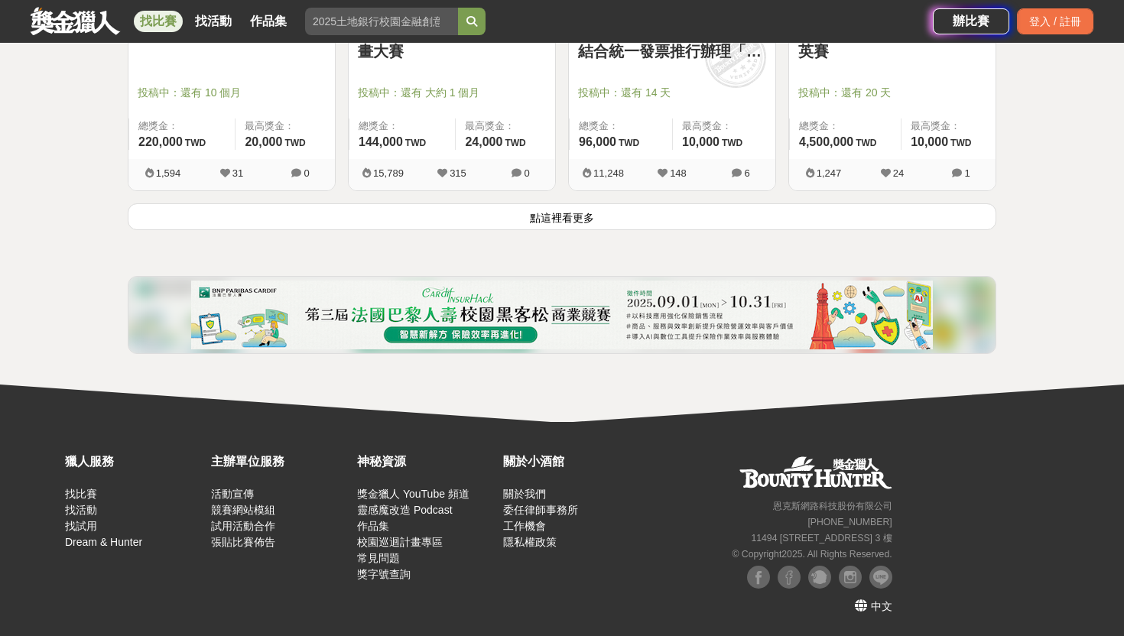
click at [514, 217] on button "點這裡看更多" at bounding box center [562, 216] width 869 height 27
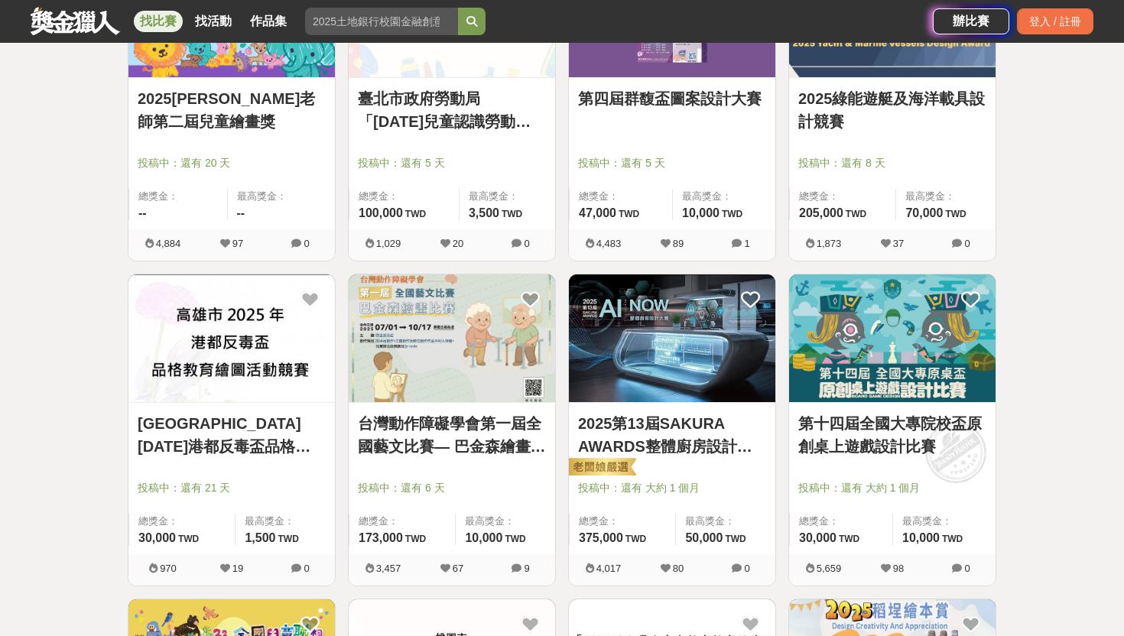
scroll to position [2335, 0]
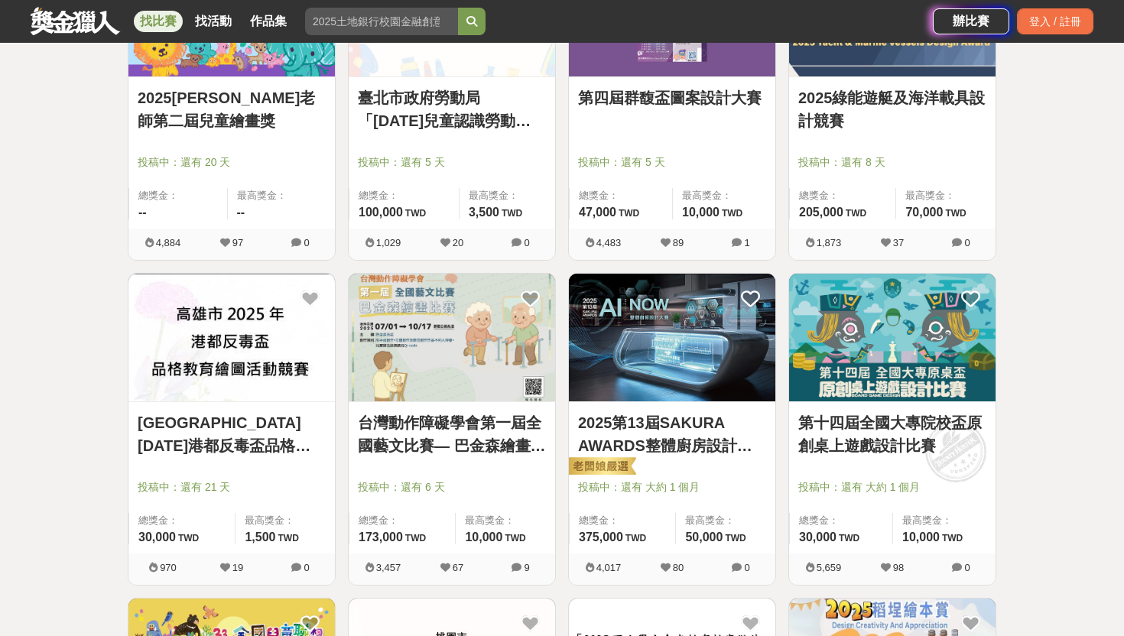
click at [506, 438] on link "台灣動作障礙學會第一屆全國藝文比賽— 巴金森繪畫比賽" at bounding box center [452, 435] width 188 height 46
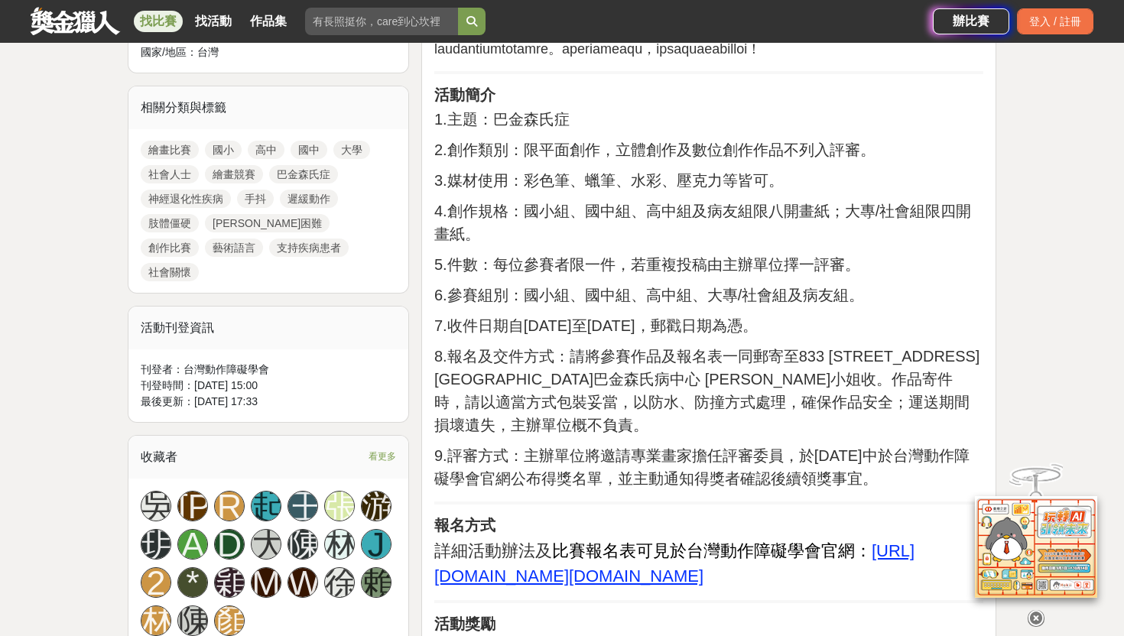
scroll to position [659, 0]
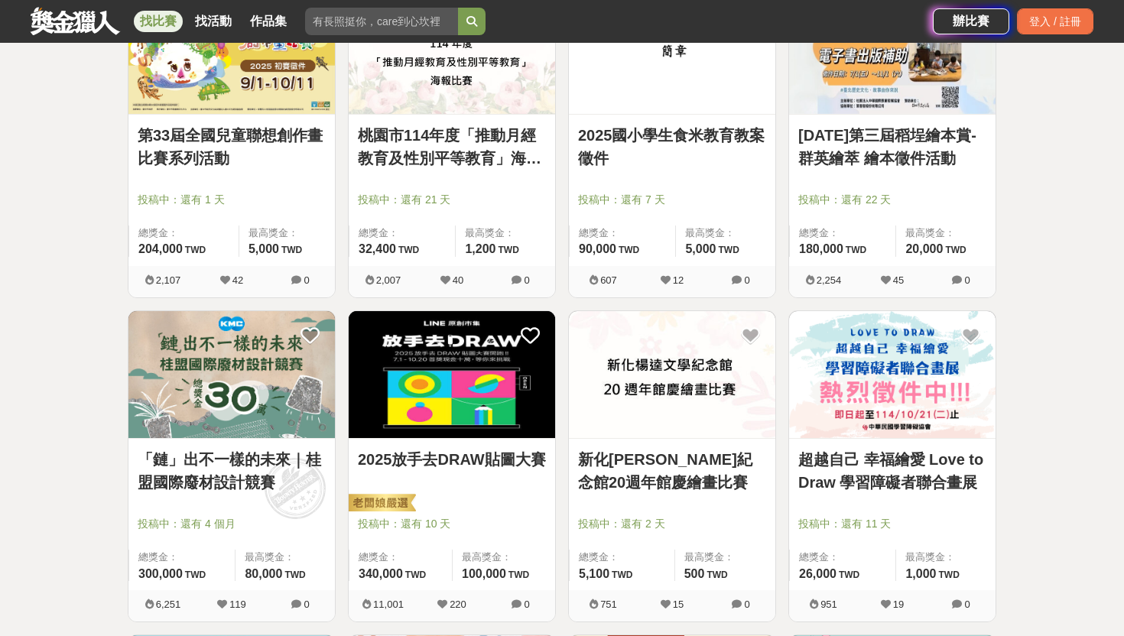
scroll to position [3087, 0]
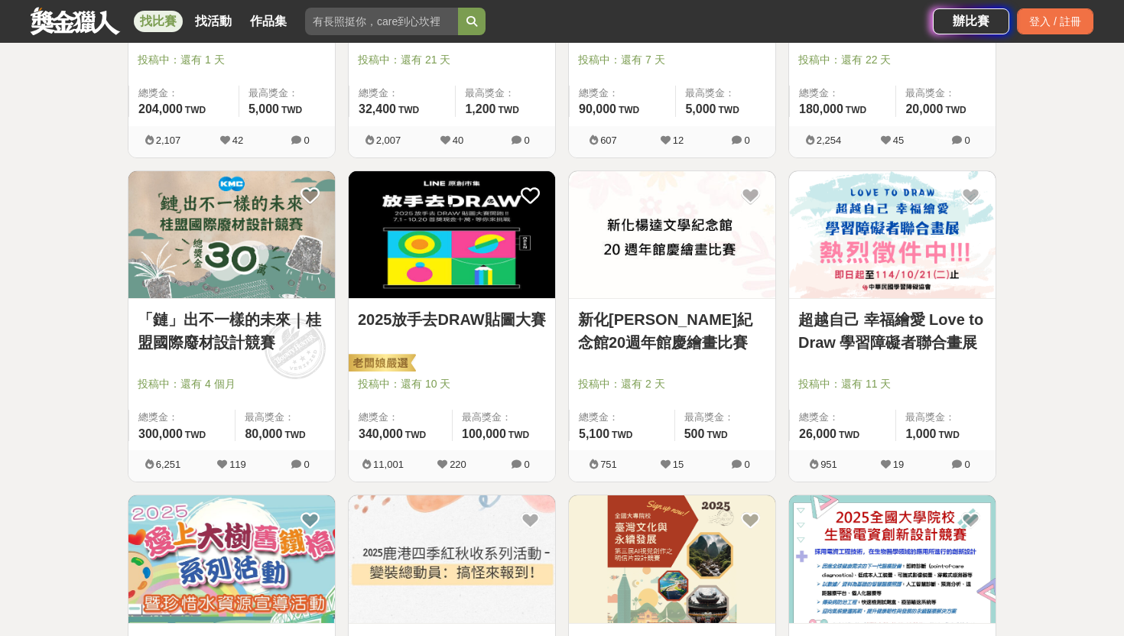
click at [513, 322] on link "2025放手去DRAW貼圖大賽" at bounding box center [452, 319] width 188 height 23
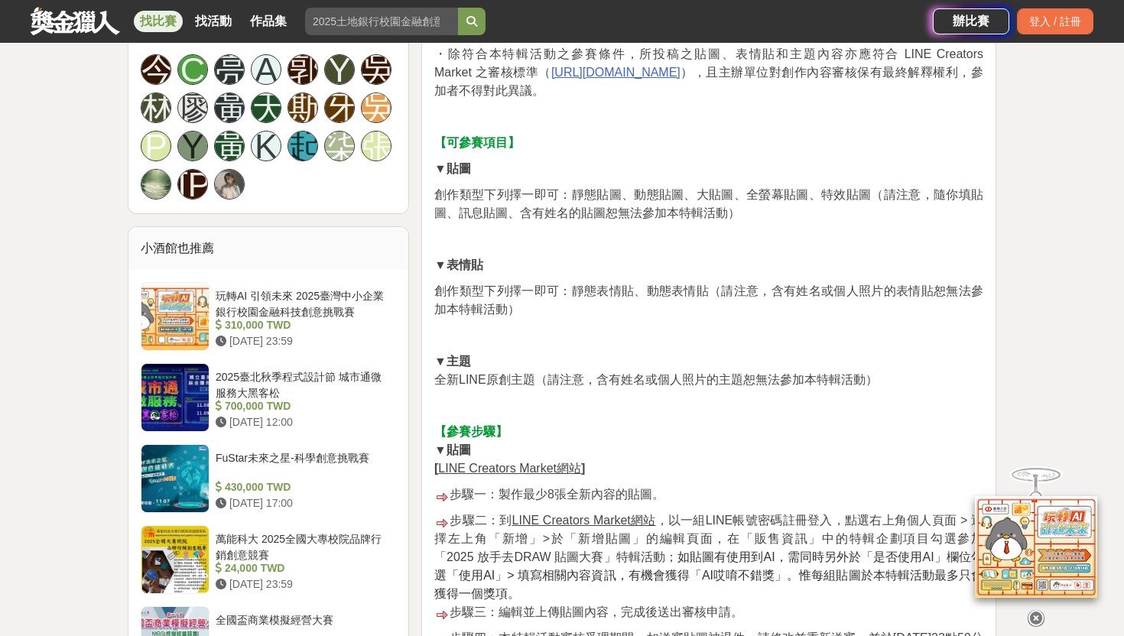
scroll to position [1297, 0]
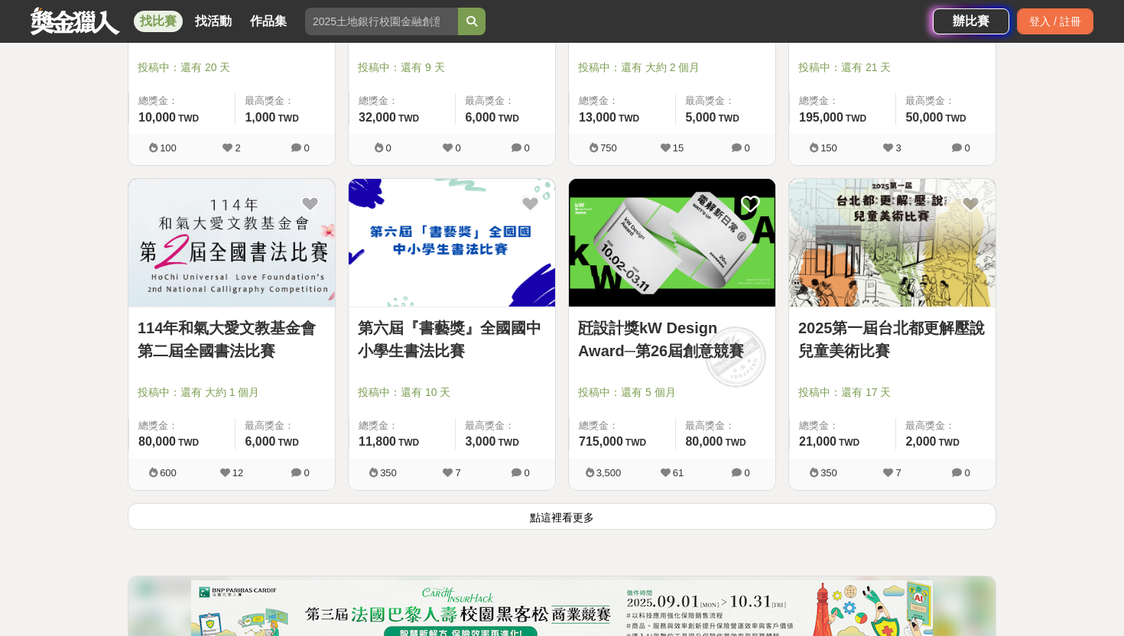
scroll to position [3764, 0]
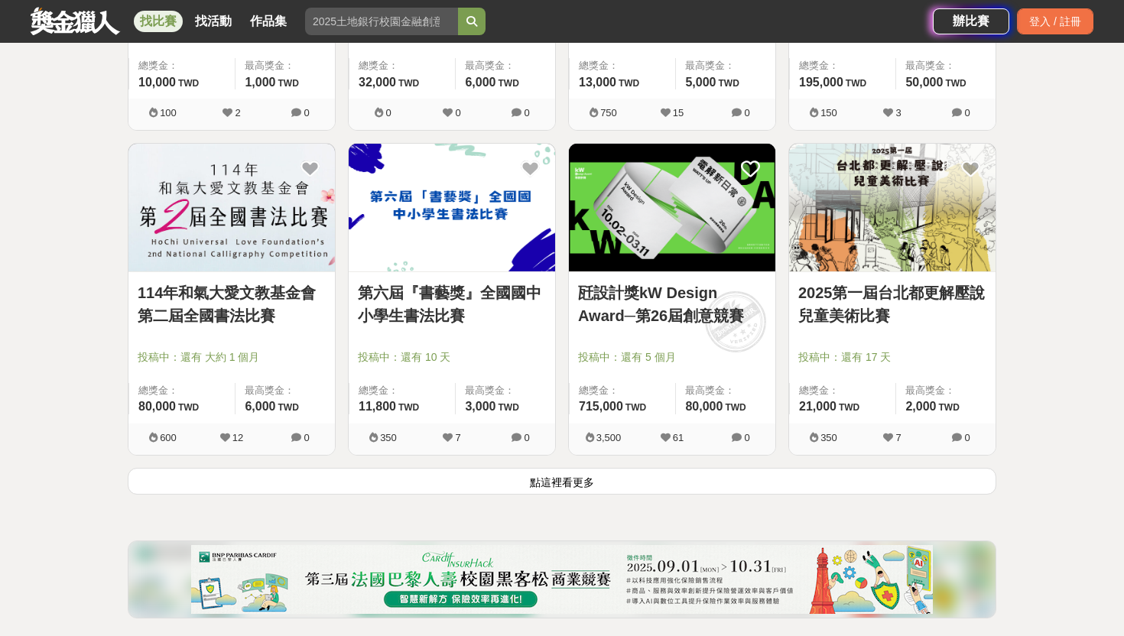
click at [838, 308] on link "2025第一屆台北都更解壓說兒童美術比賽" at bounding box center [893, 304] width 188 height 46
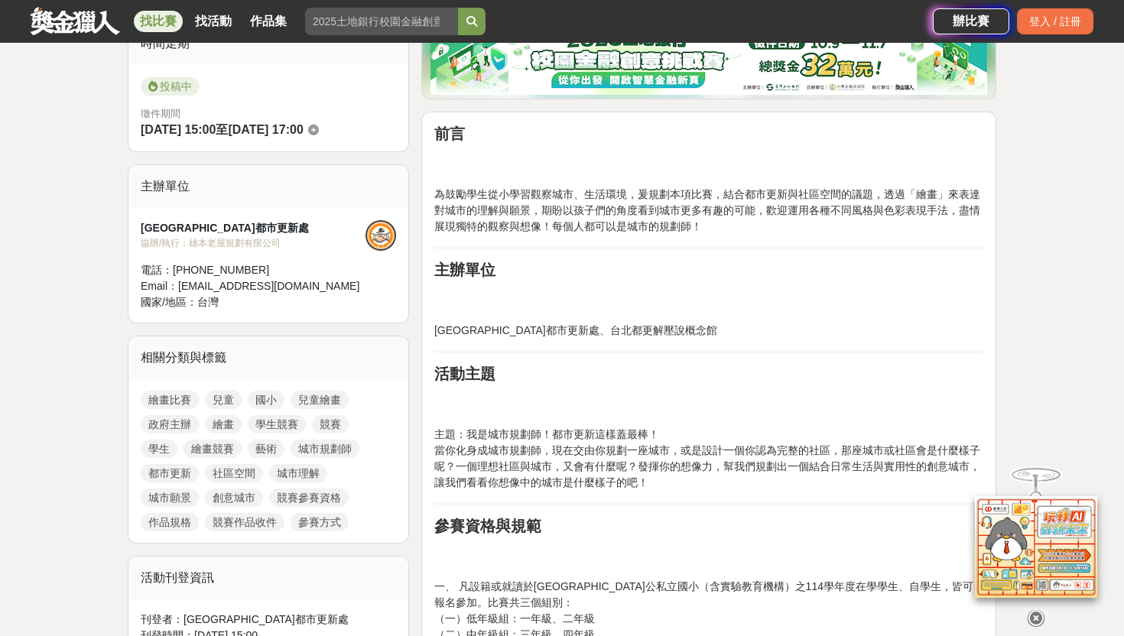
scroll to position [725, 0]
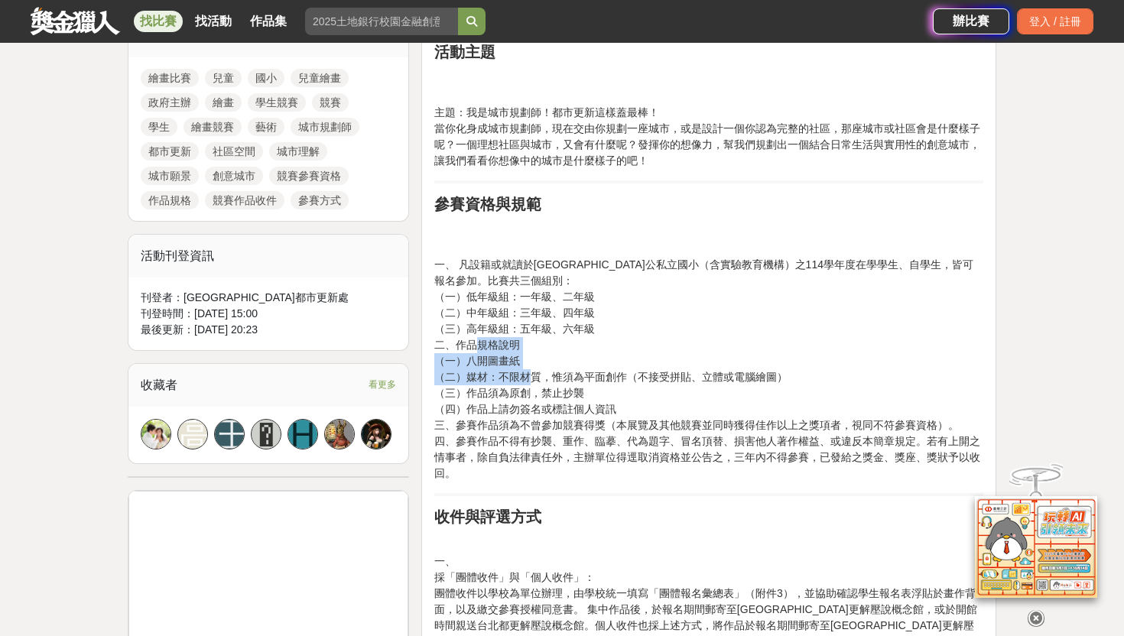
drag, startPoint x: 478, startPoint y: 342, endPoint x: 532, endPoint y: 385, distance: 69.2
click at [532, 385] on p "一、 凡設籍或就讀於[GEOGRAPHIC_DATA]公私立國小（含實驗教育機構）之114學年度在學學生、自學生，皆可報名參加。比賽共三個組別： （一）低年級…" at bounding box center [708, 369] width 549 height 225
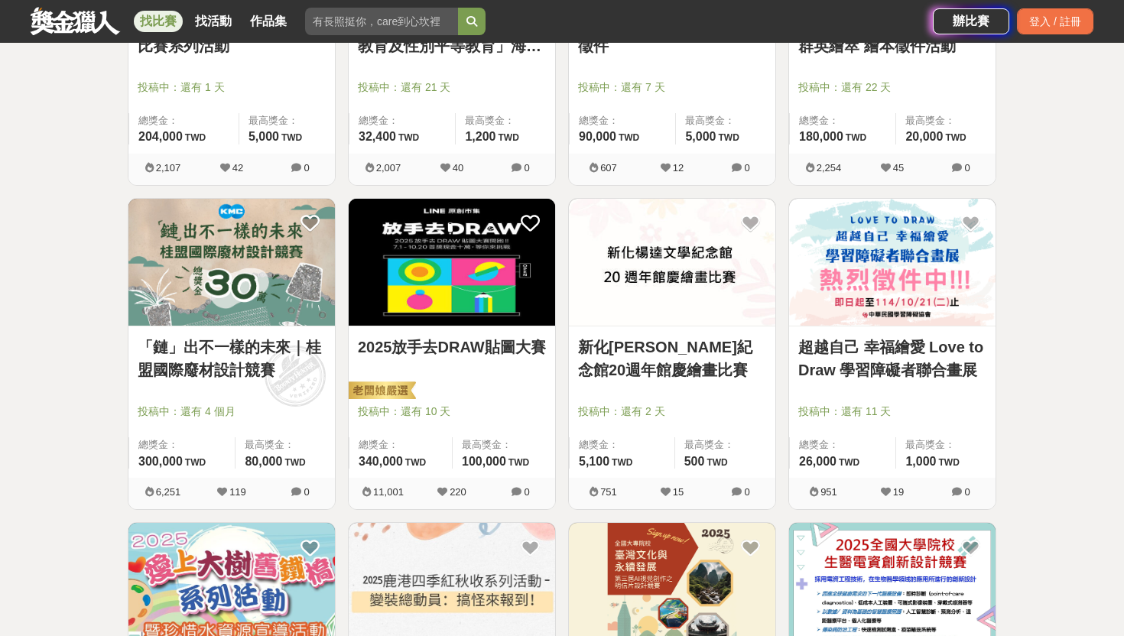
scroll to position [3764, 0]
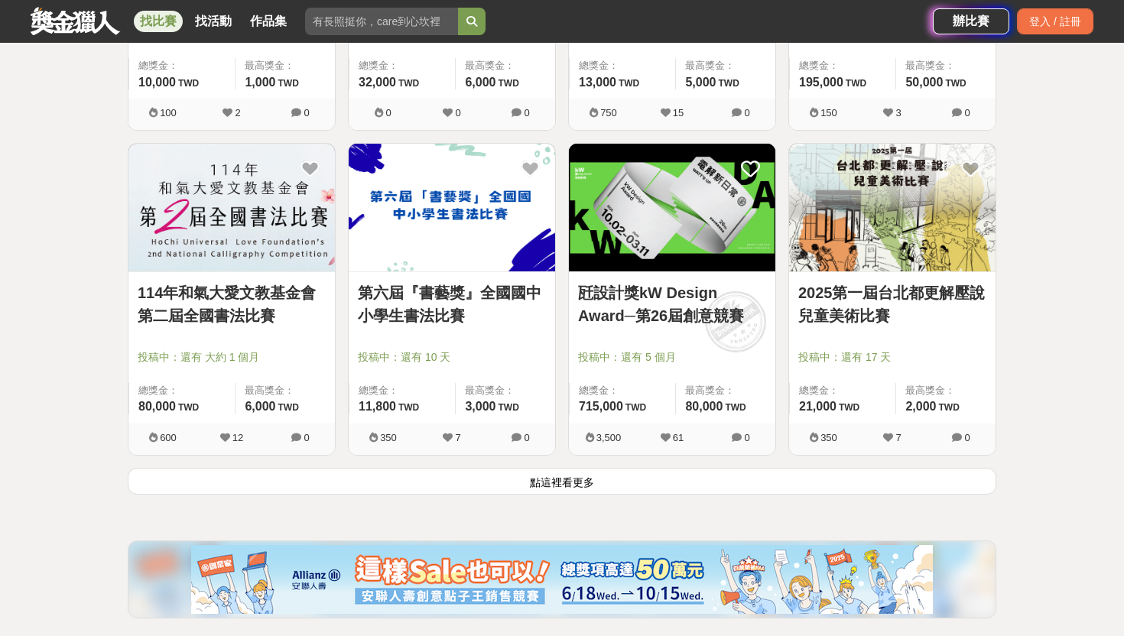
click at [677, 305] on link "瓩設計獎kW Design Award─第26屆創意競賽" at bounding box center [672, 304] width 188 height 46
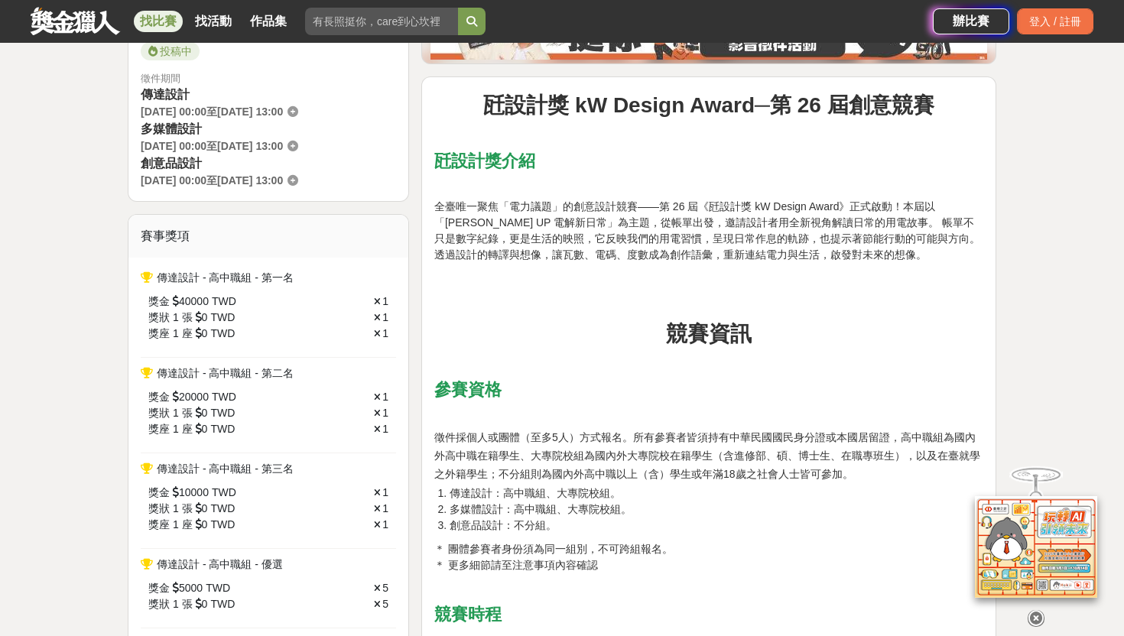
scroll to position [445, 0]
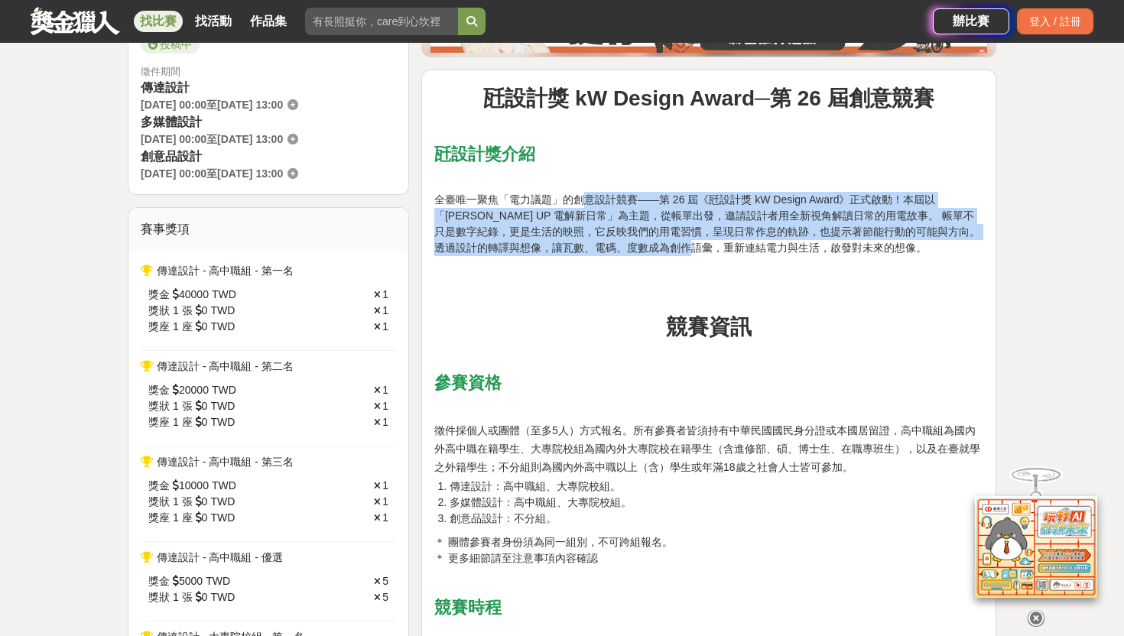
drag, startPoint x: 582, startPoint y: 197, endPoint x: 716, endPoint y: 250, distance: 143.9
click at [716, 250] on span "全臺唯一聚焦「電力議題」的創意設計競賽——第 26 屆《瓩設計獎 kW Design Award》正式啟動！本屆以「[PERSON_NAME] UP 電解新日…" at bounding box center [707, 224] width 546 height 60
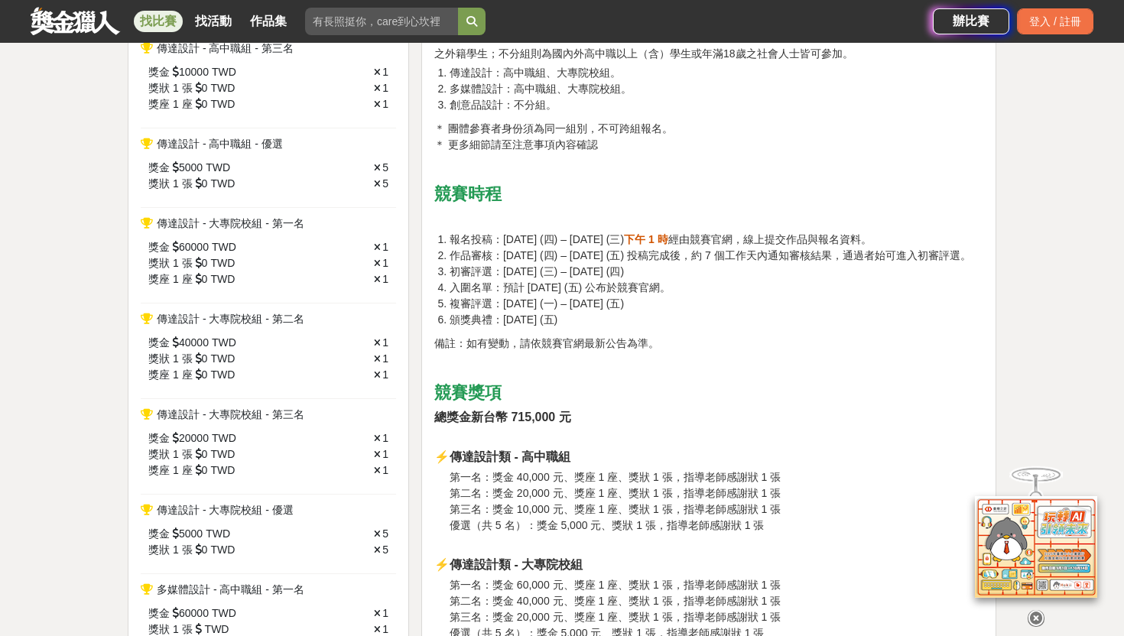
scroll to position [1027, 0]
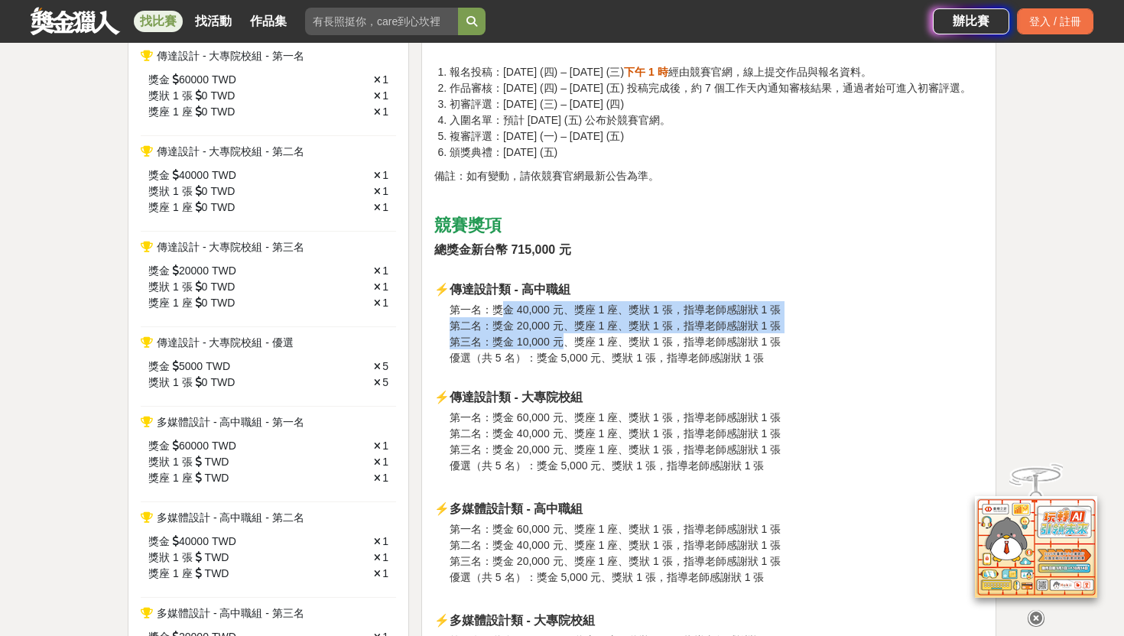
drag, startPoint x: 501, startPoint y: 324, endPoint x: 563, endPoint y: 363, distance: 72.8
click at [563, 363] on h3 "第一名：獎金 40,000 元、獎座 1 座、獎狀 1 張，指導老師感謝狀 1 張 第二名：獎金 20,000 元、獎座 1 座、獎狀 1 張，指導老師感謝狀…" at bounding box center [717, 333] width 534 height 64
click at [563, 348] on span "第三名：獎金 10,000 元、獎座 1 座、獎狀 1 張，指導老師感謝狀 1 張" at bounding box center [615, 342] width 331 height 12
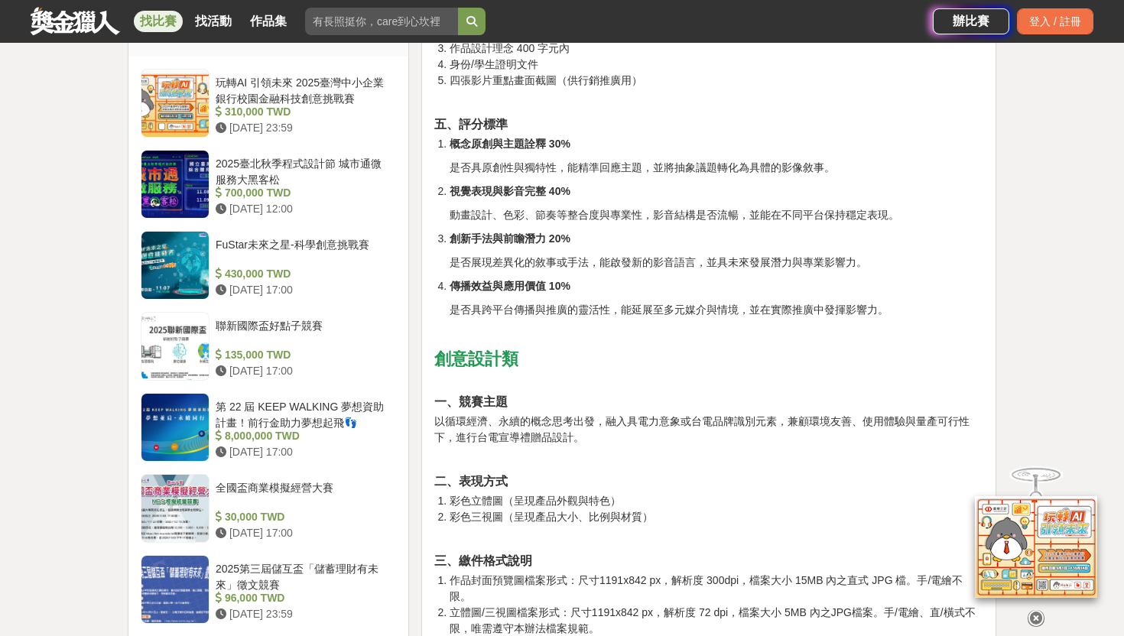
scroll to position [3326, 0]
